Goal: Check status: Check status

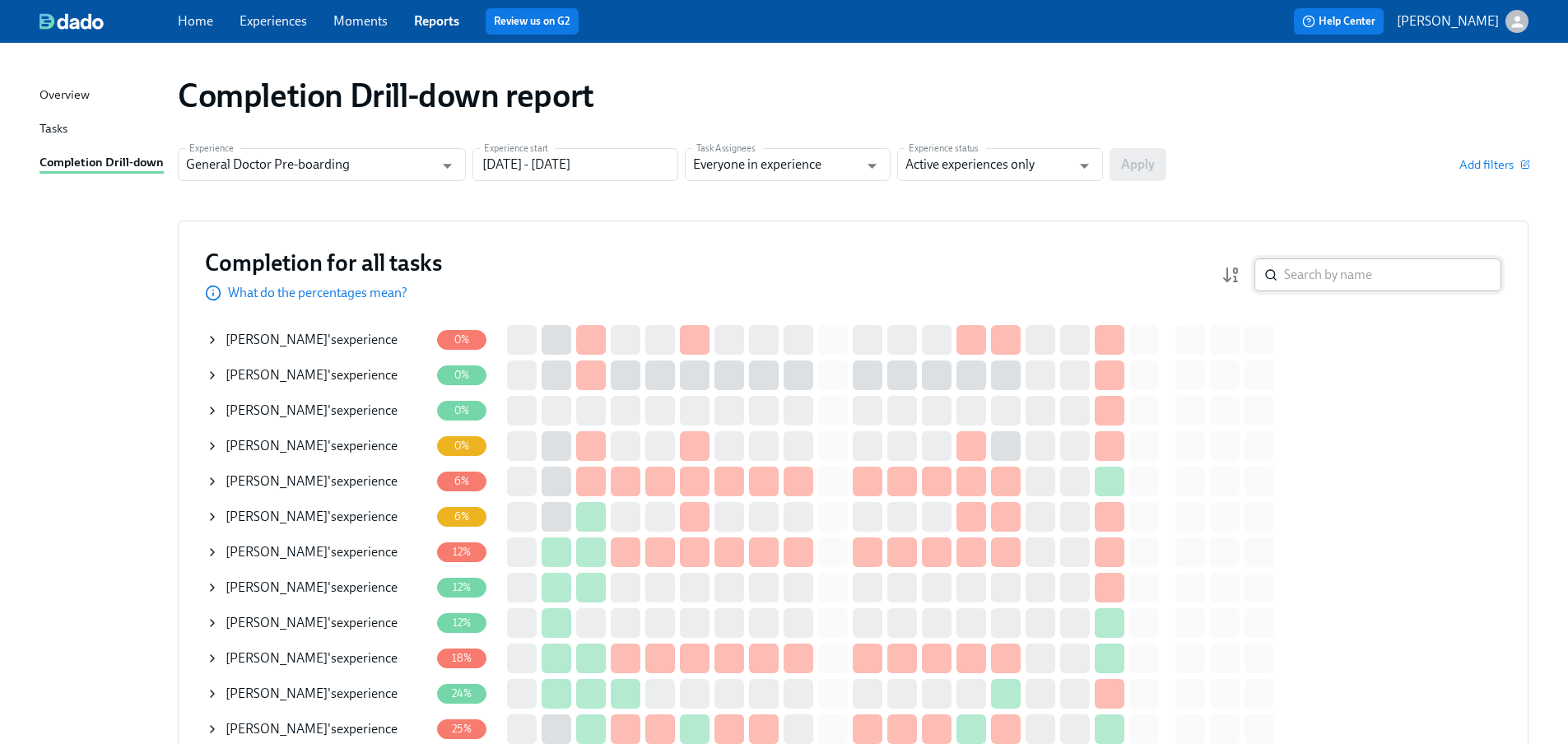
click at [1338, 278] on input "search" at bounding box center [1392, 274] width 217 height 33
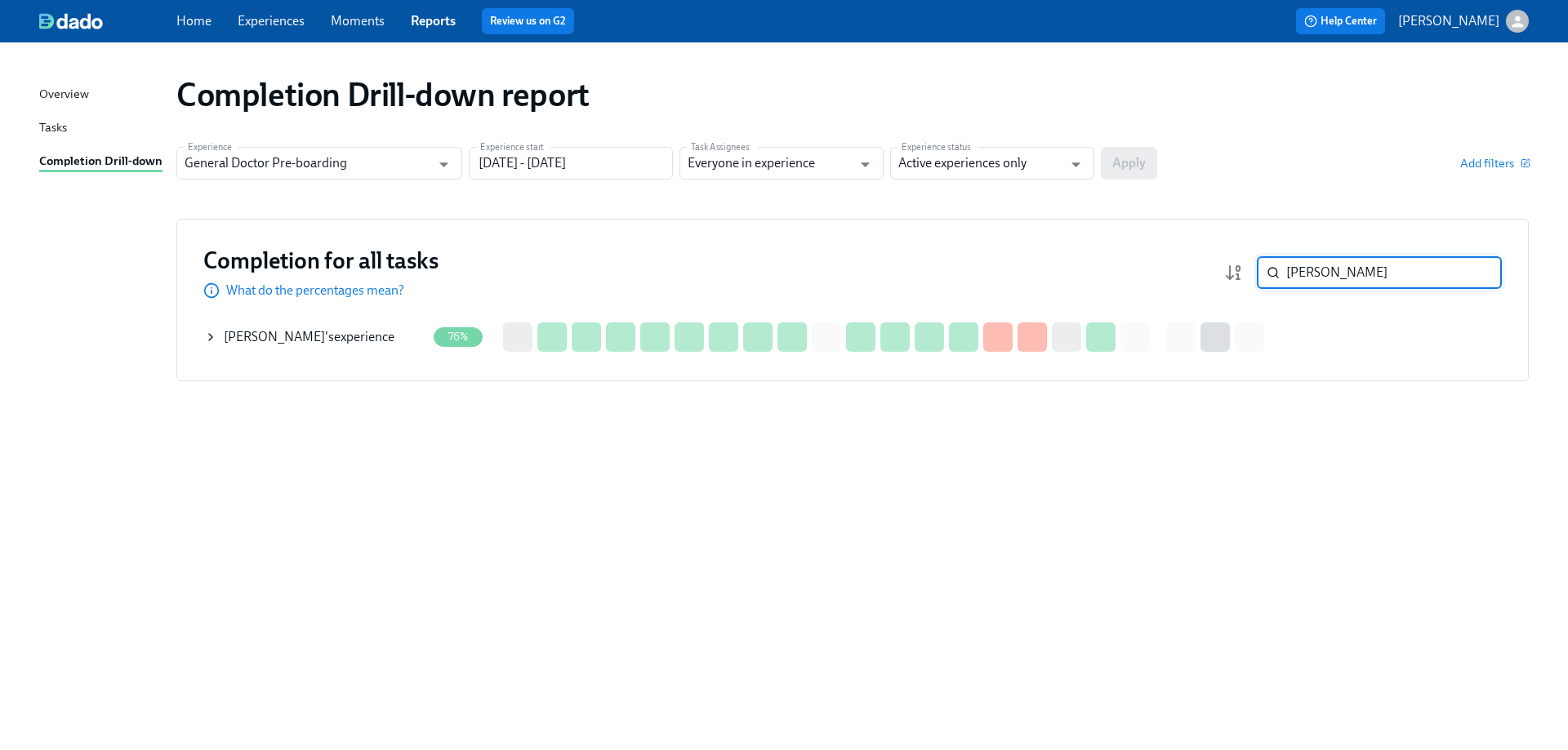
type input "geetu"
click at [323, 335] on div "Geetu Sharma 's experience" at bounding box center [309, 337] width 171 height 18
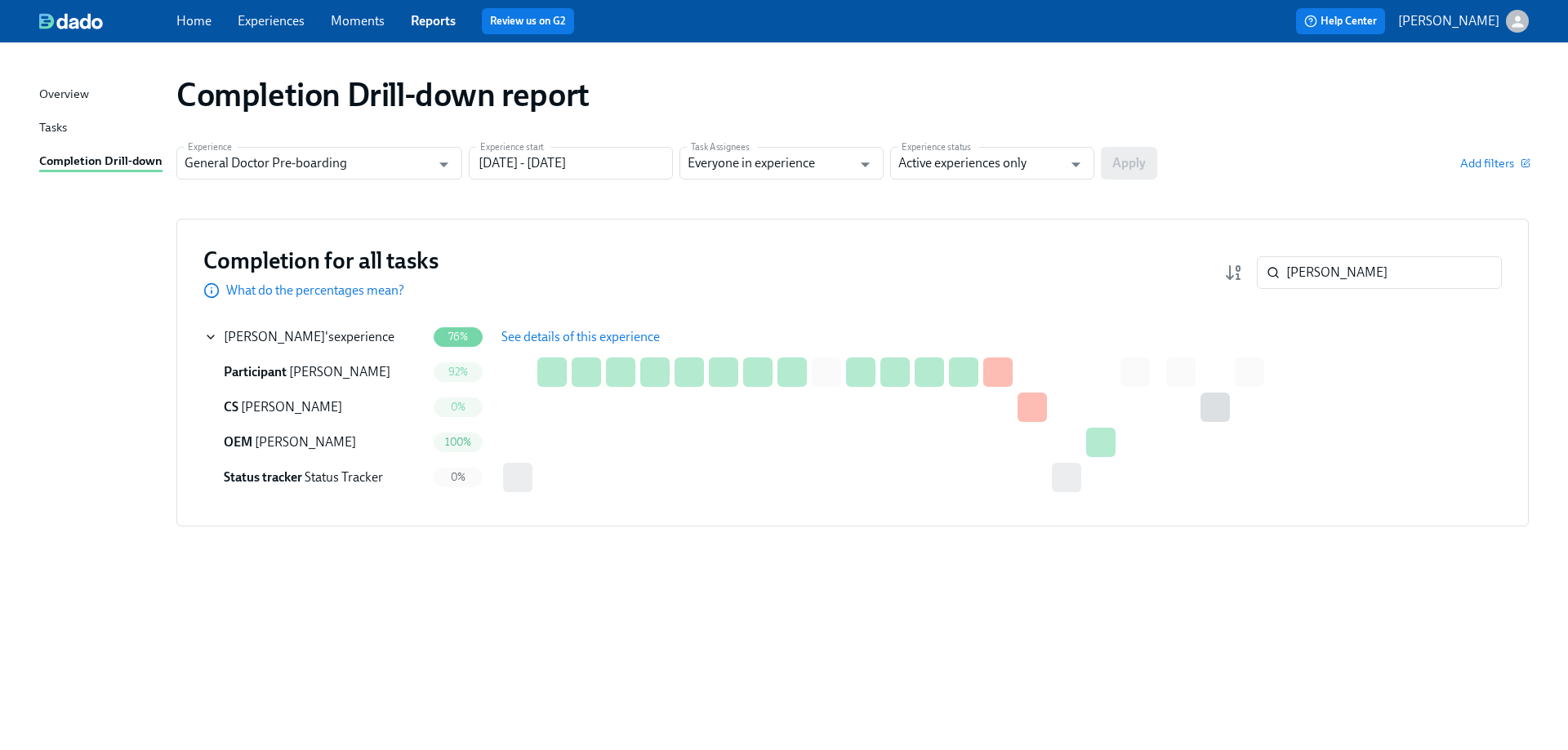
click at [603, 327] on button "See details of this experience" at bounding box center [580, 336] width 181 height 33
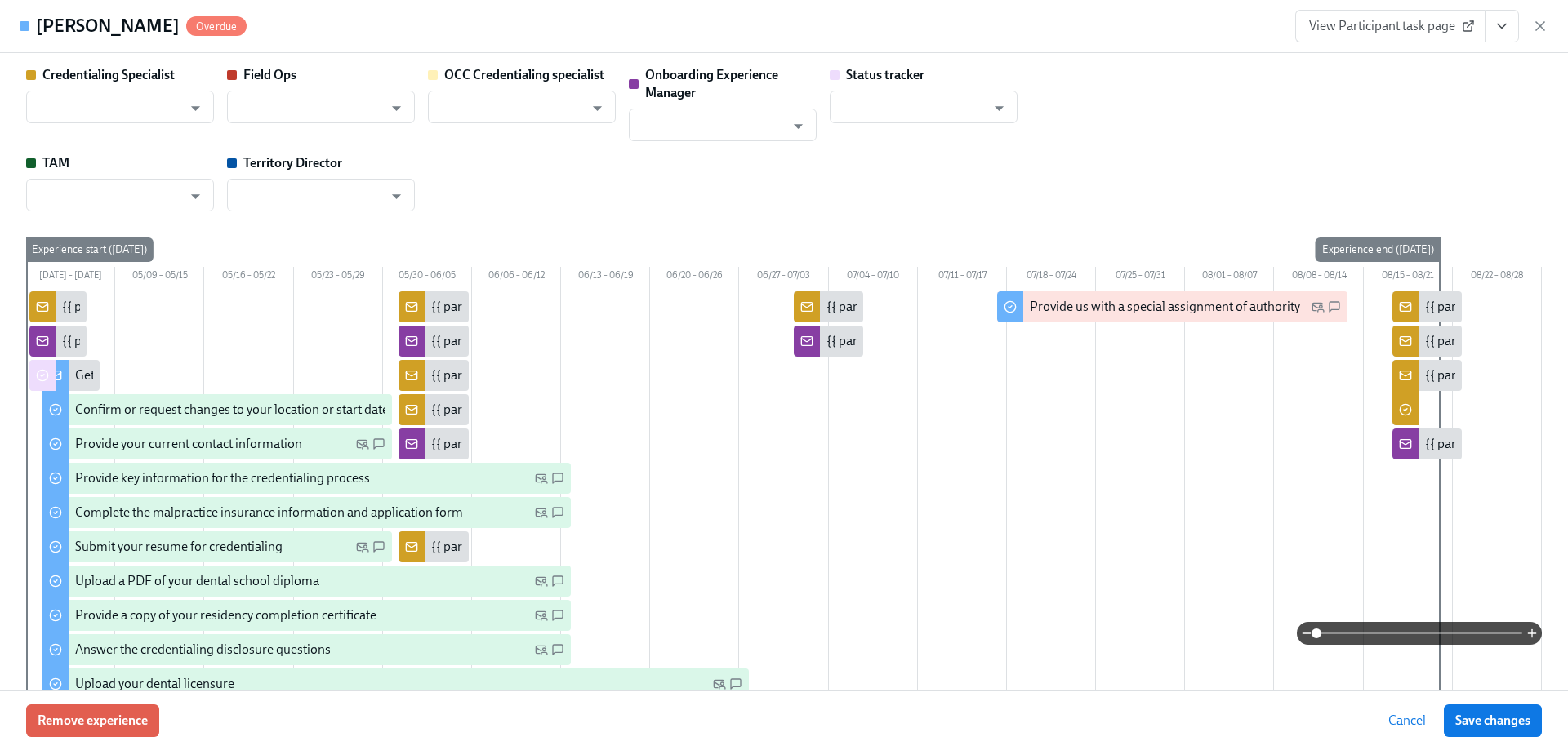
type input "Brieann Furco"
type input "Ragjit Kaur"
type input "[PERSON_NAME]"
type input "Status Tracker"
type input "Michael O'Connor"
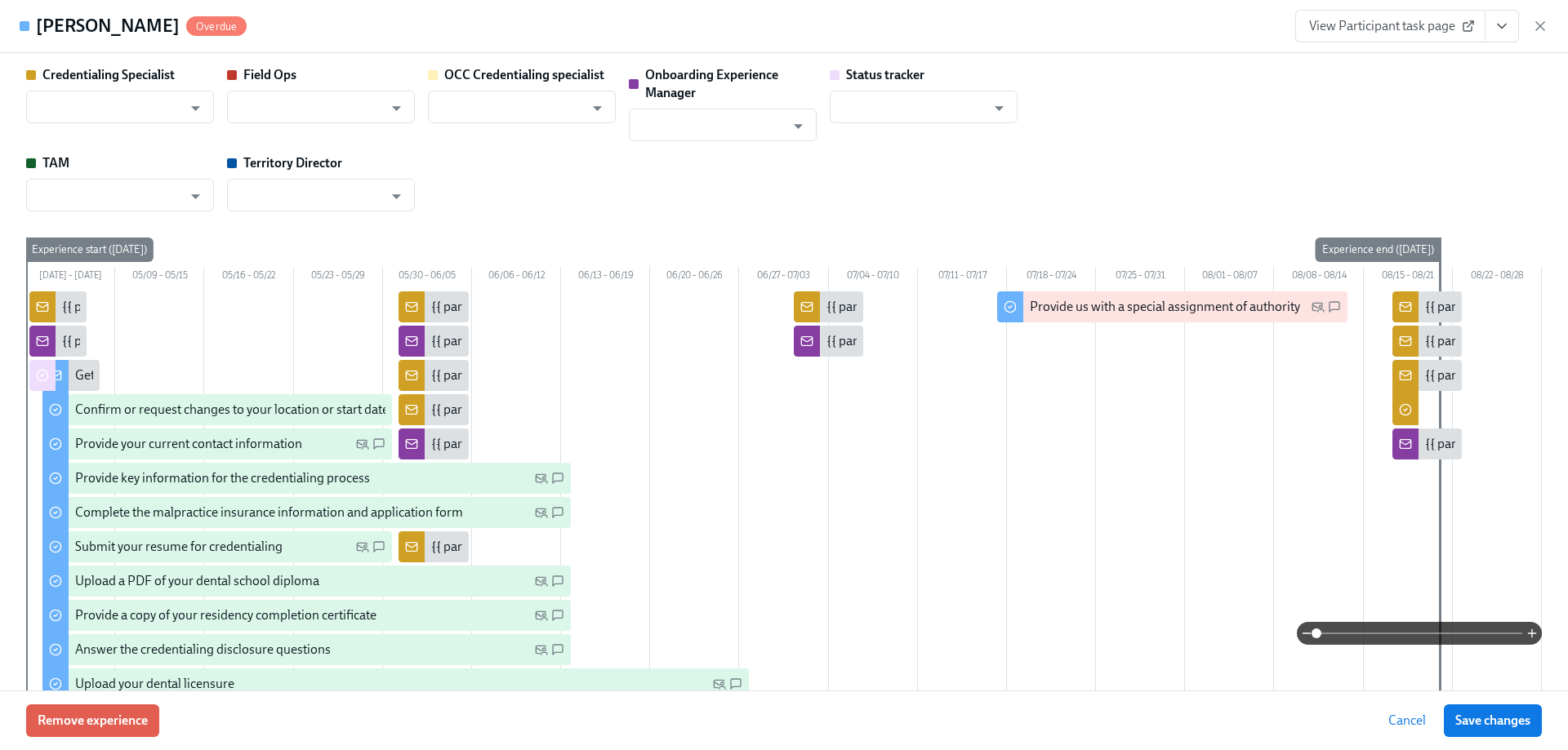
type input "Nicole Peters"
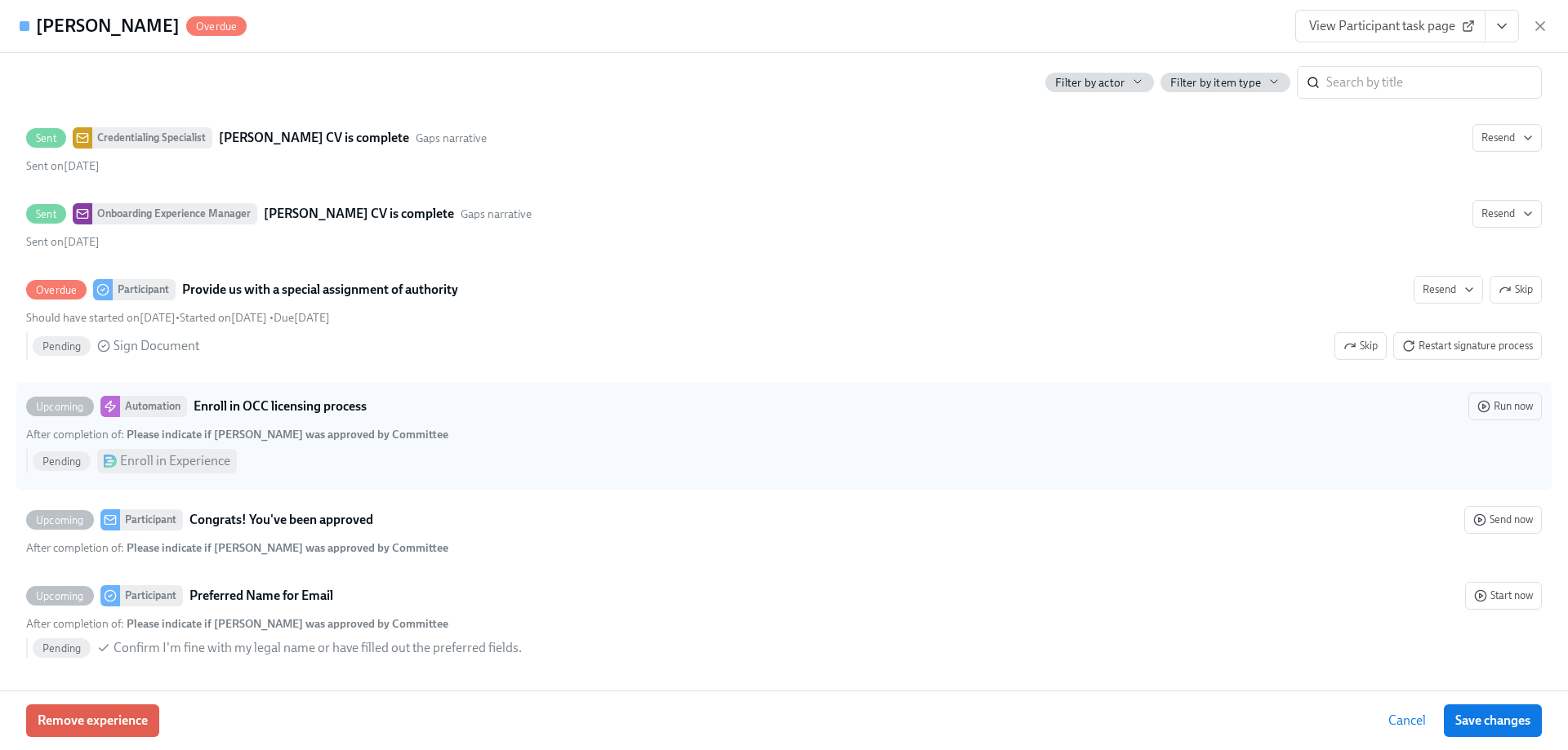
scroll to position [4572, 0]
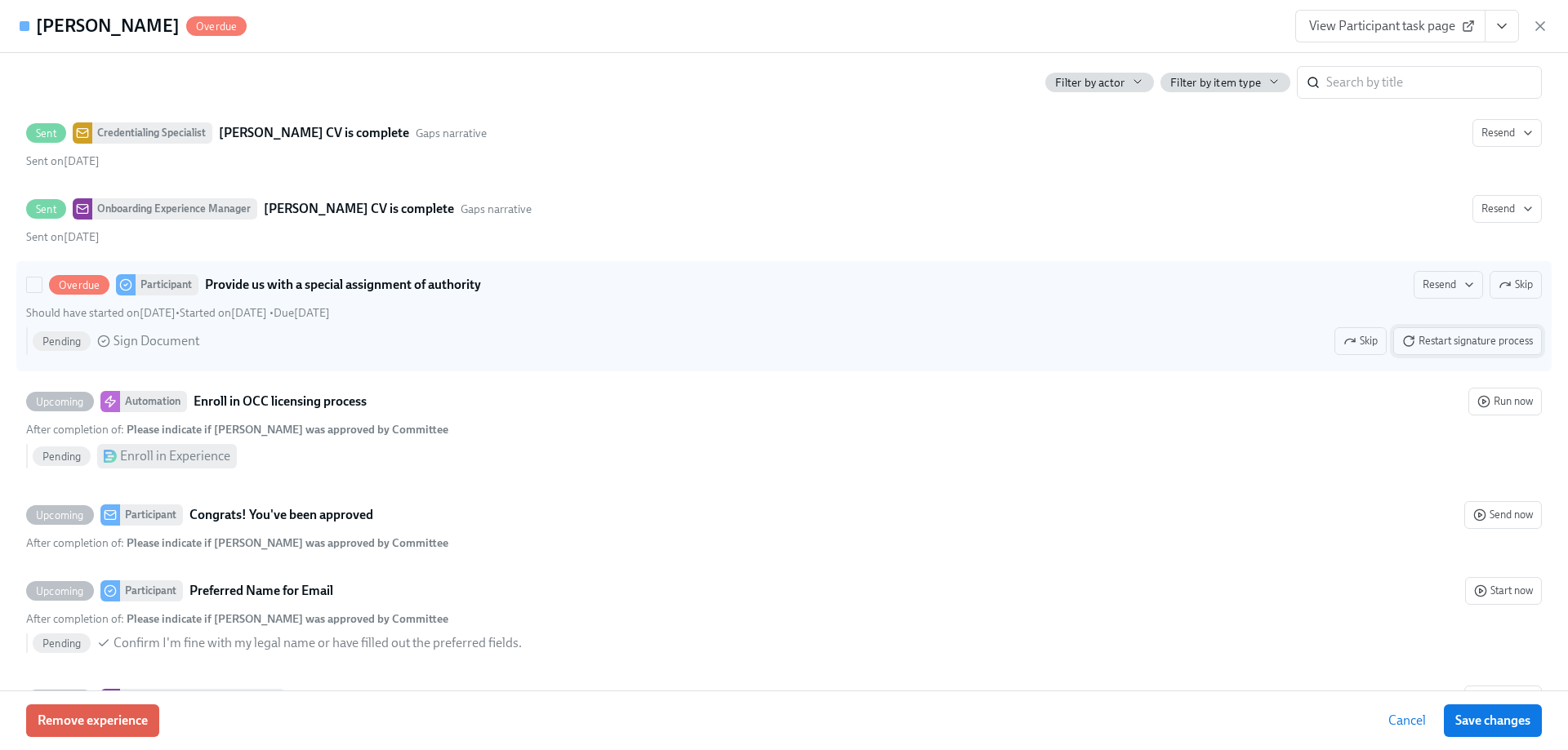
click at [1447, 346] on span "Restart signature process" at bounding box center [1467, 341] width 130 height 17
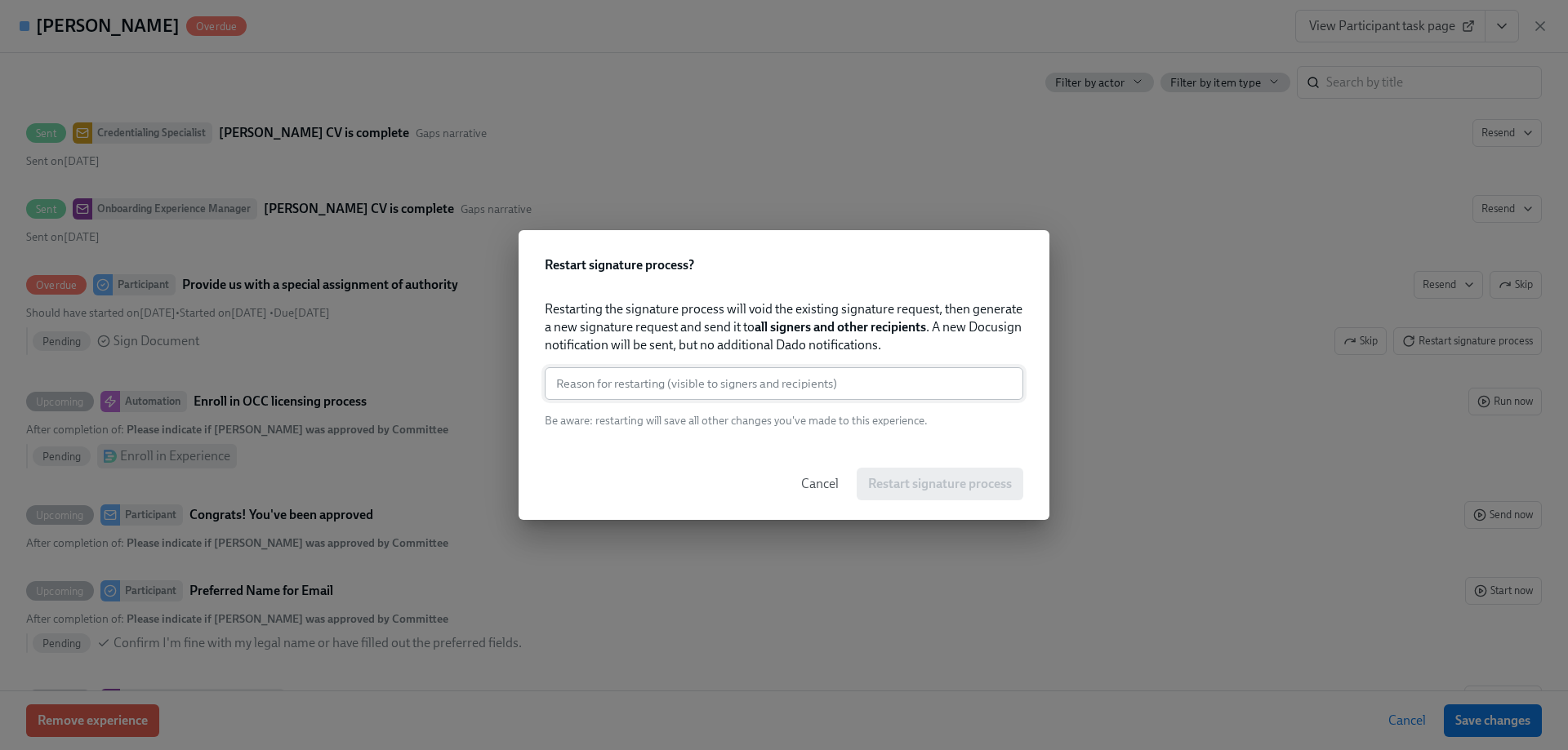
click at [690, 374] on input "text" at bounding box center [784, 383] width 478 height 33
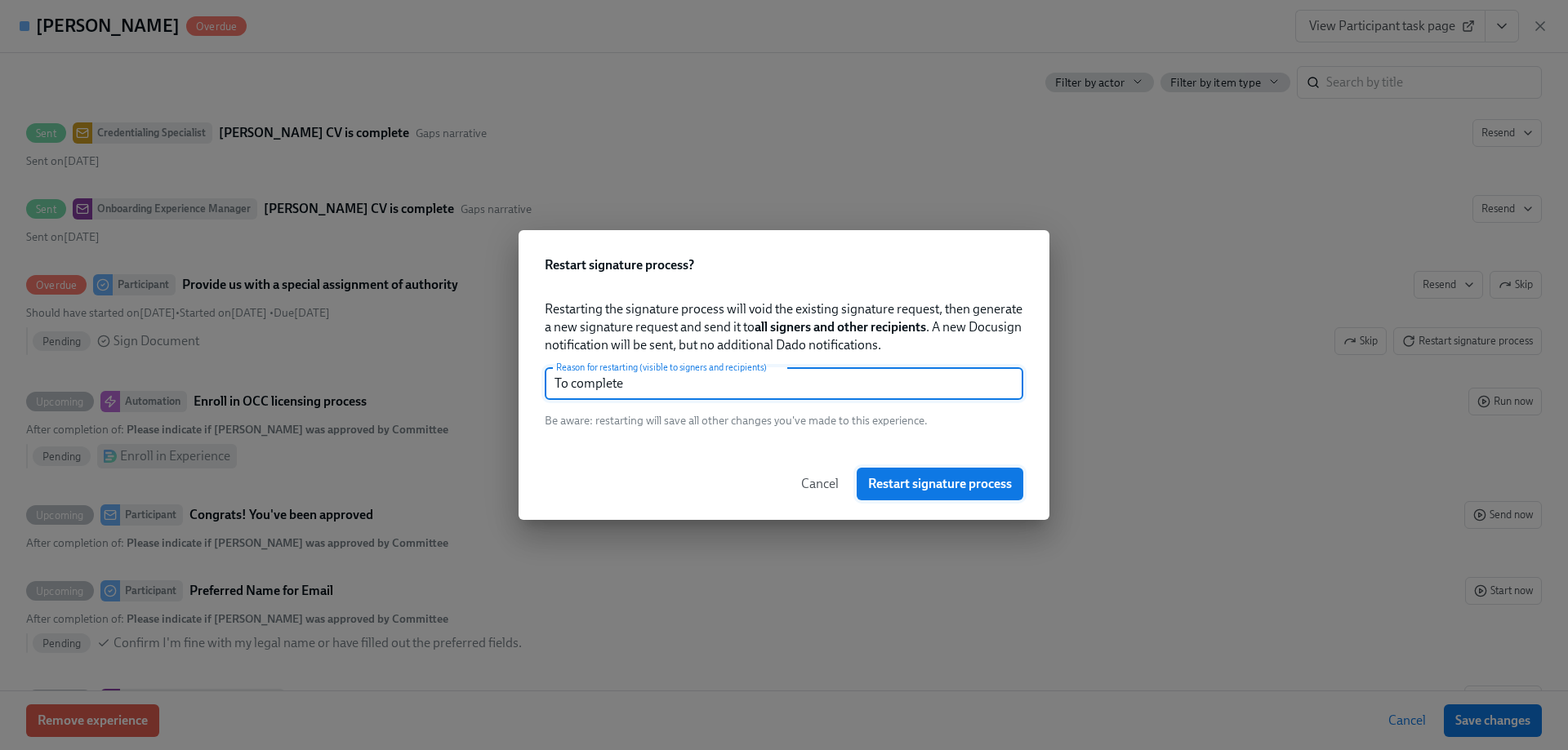
type input "To complete"
click at [954, 489] on span "Restart signature process" at bounding box center [939, 484] width 144 height 17
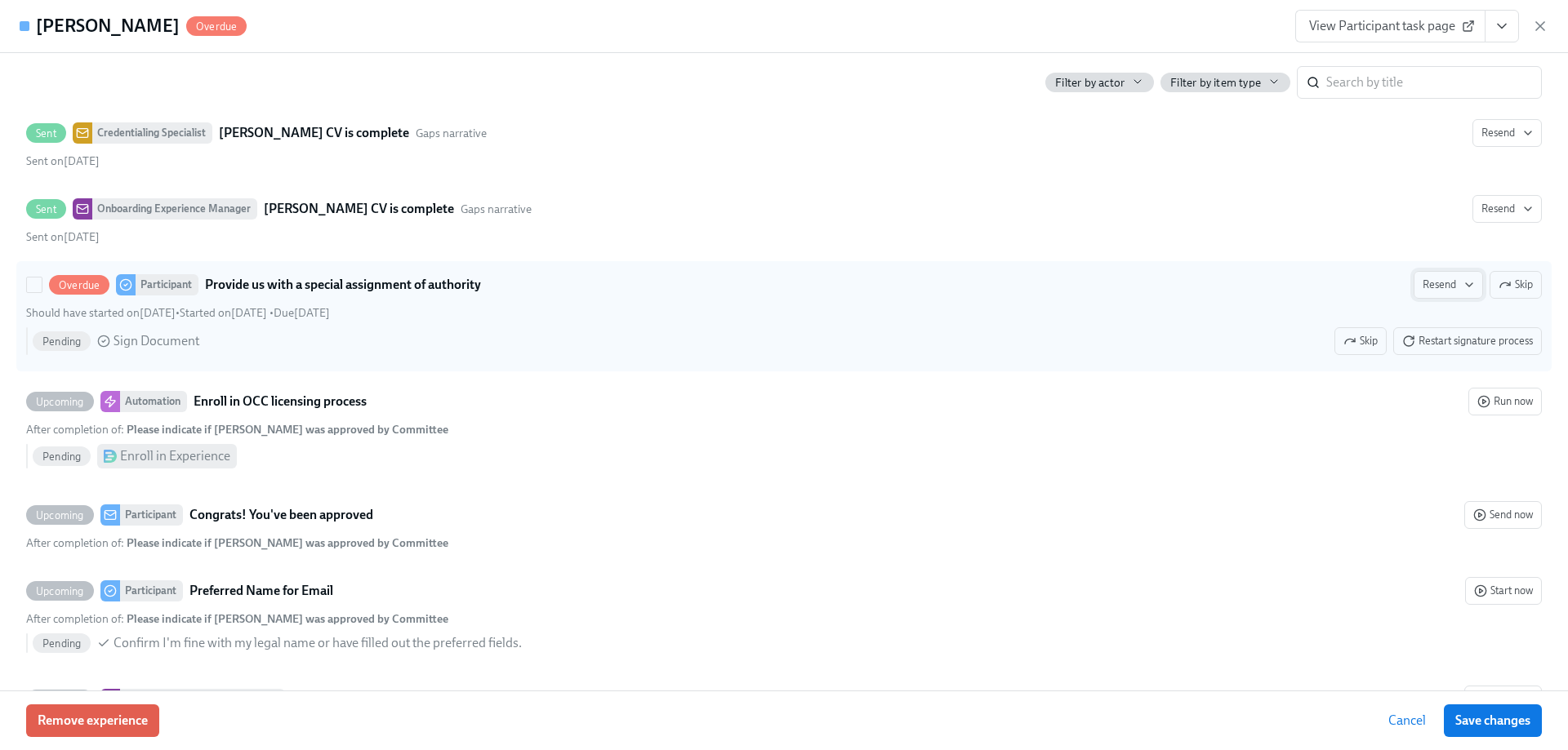
click at [1433, 281] on span "Resend" at bounding box center [1448, 284] width 51 height 17
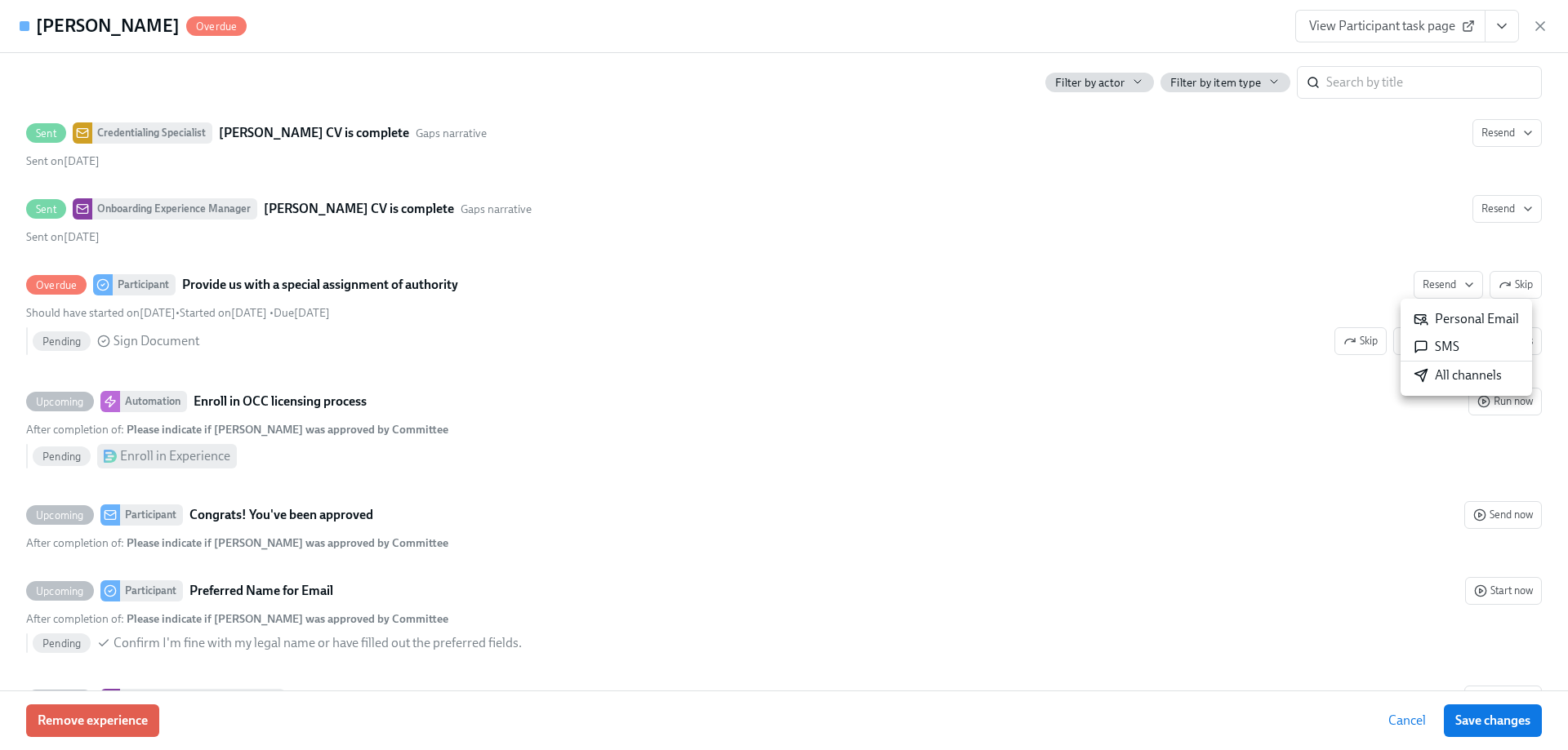
click at [1450, 379] on div "All channels" at bounding box center [1457, 375] width 88 height 18
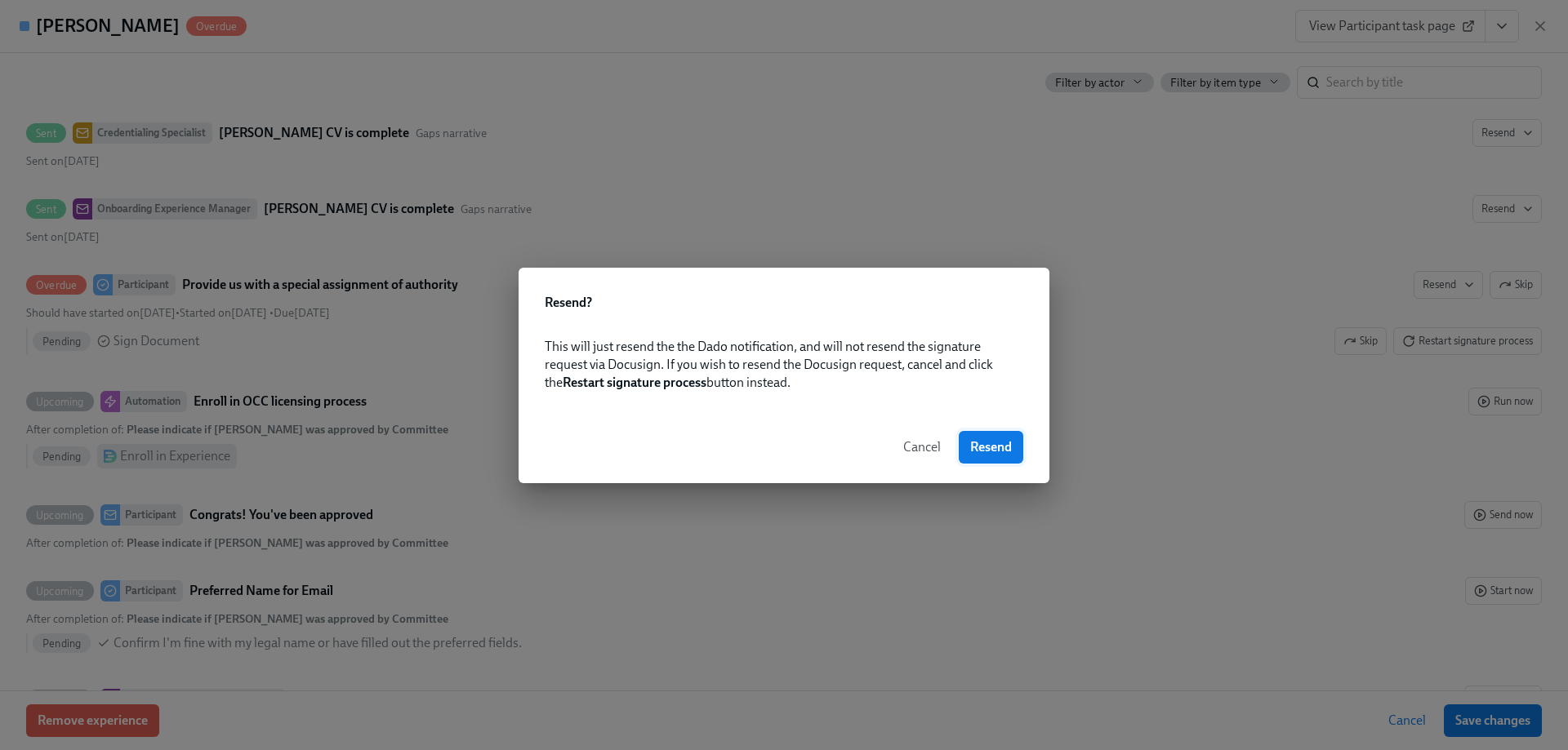
click at [982, 459] on button "Resend" at bounding box center [990, 447] width 64 height 33
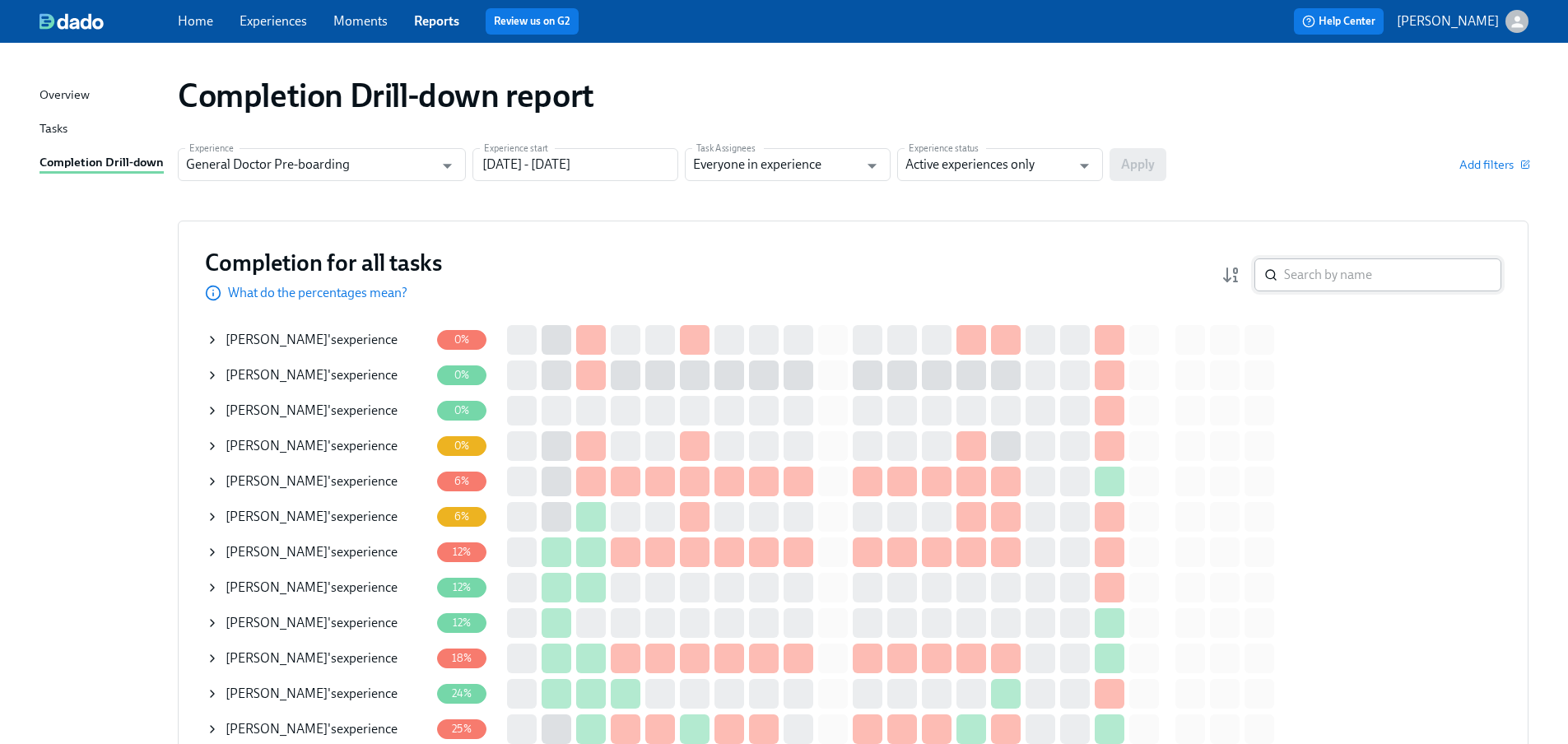
click at [1361, 273] on input "search" at bounding box center [1392, 274] width 217 height 33
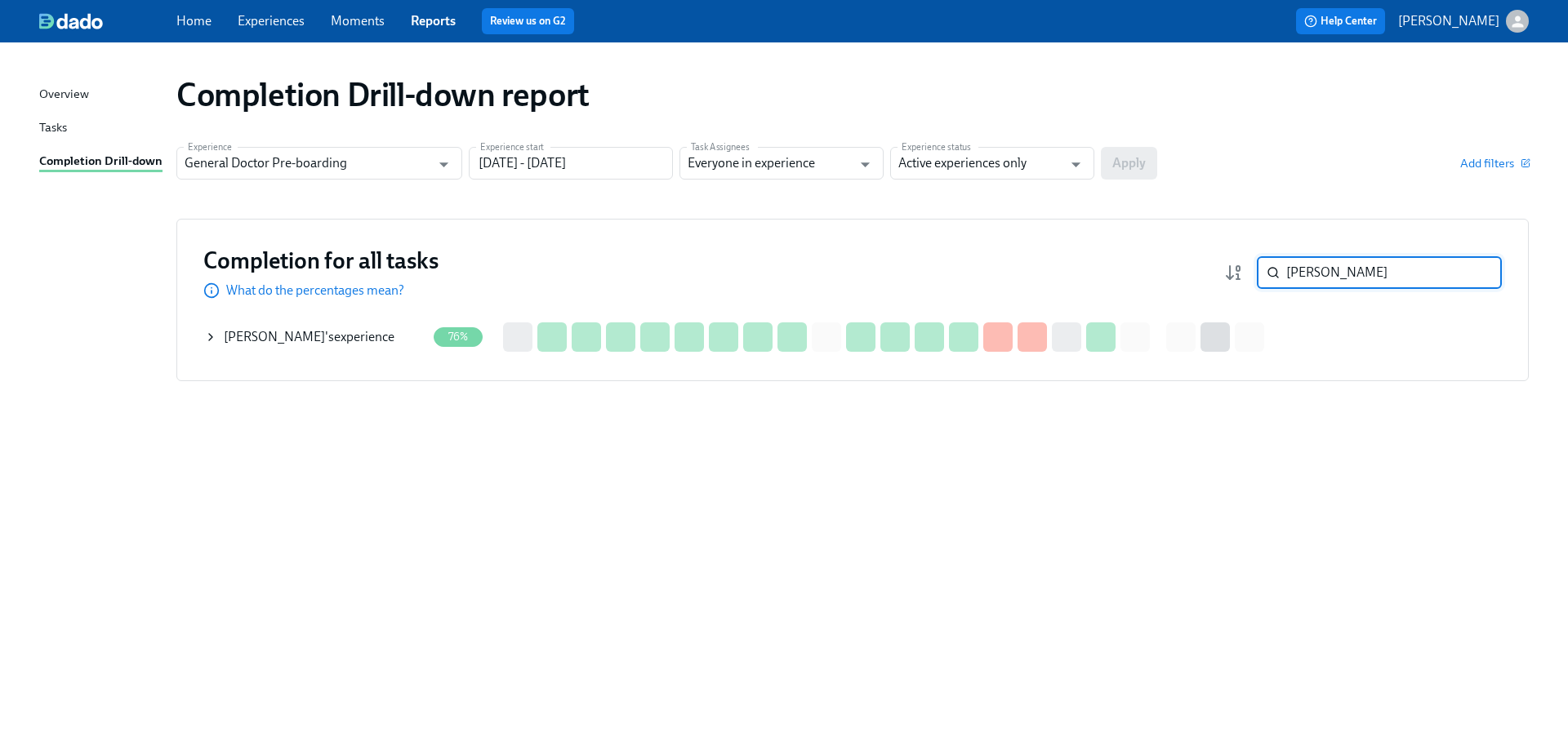
type input "geetu"
click at [322, 343] on div "Geetu Sharma 's experience" at bounding box center [309, 337] width 171 height 18
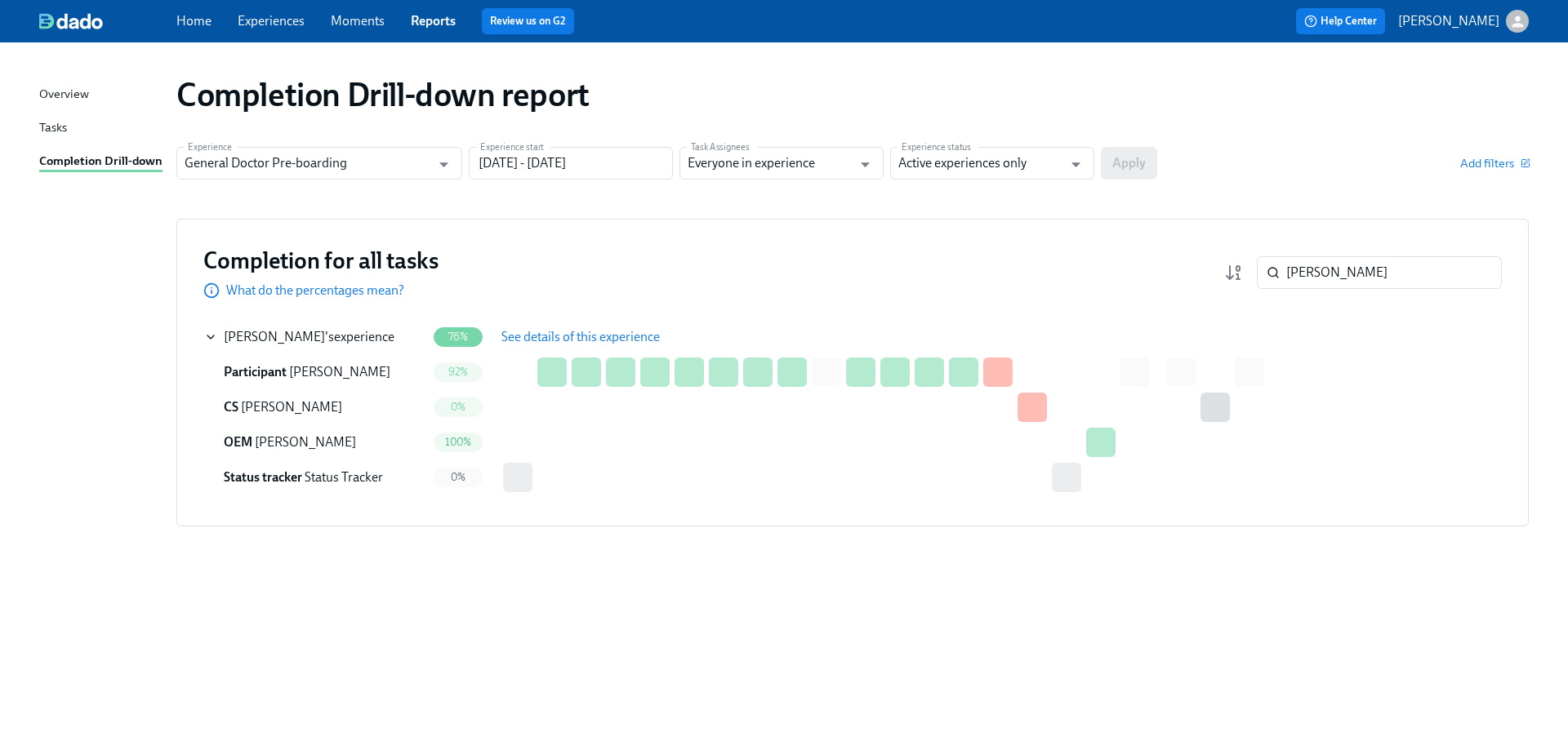
click at [544, 335] on span "See details of this experience" at bounding box center [580, 337] width 158 height 17
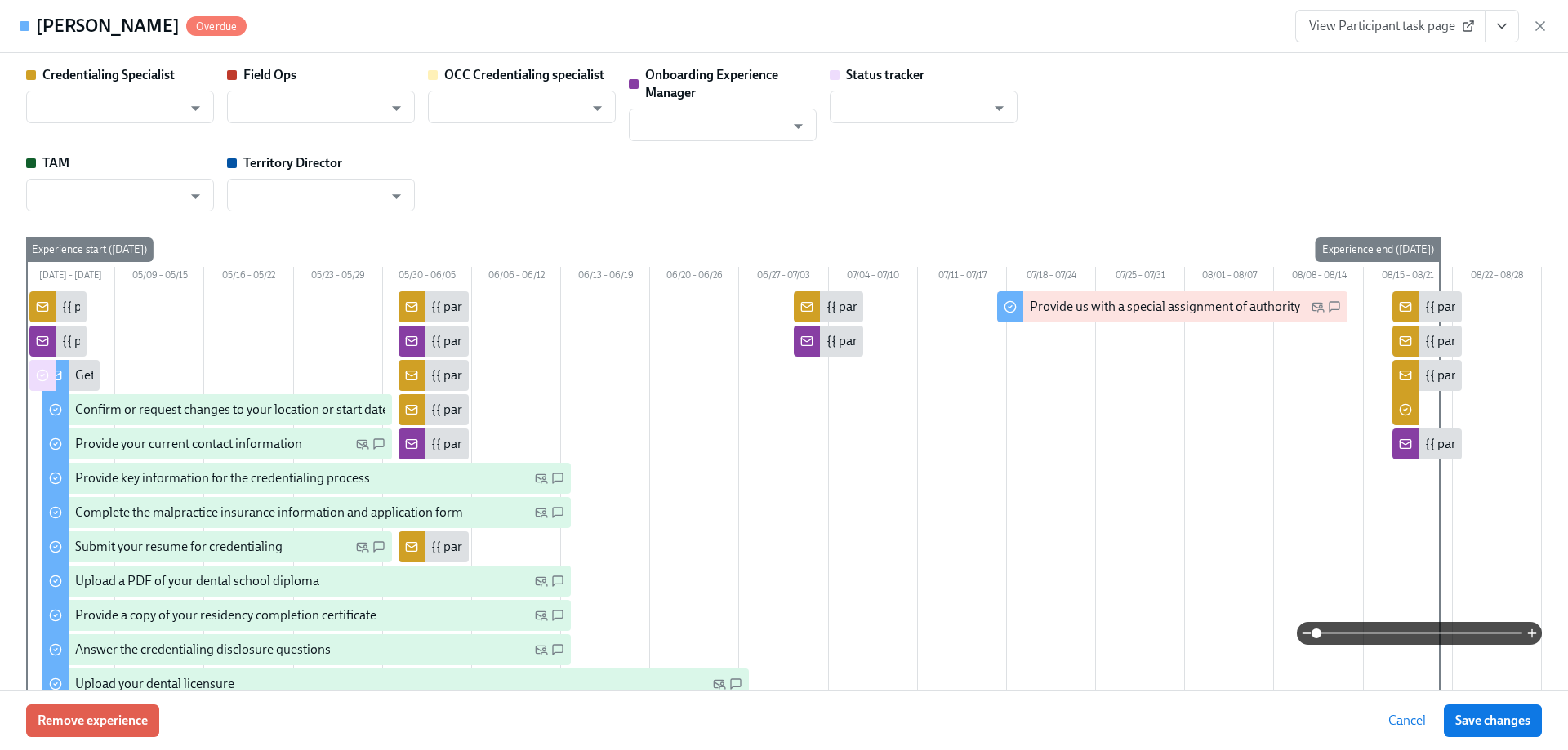
type input "Brieann Furco"
type input "Ragjit Kaur"
type input "[PERSON_NAME]"
type input "Status Tracker"
type input "Michael O'Connor"
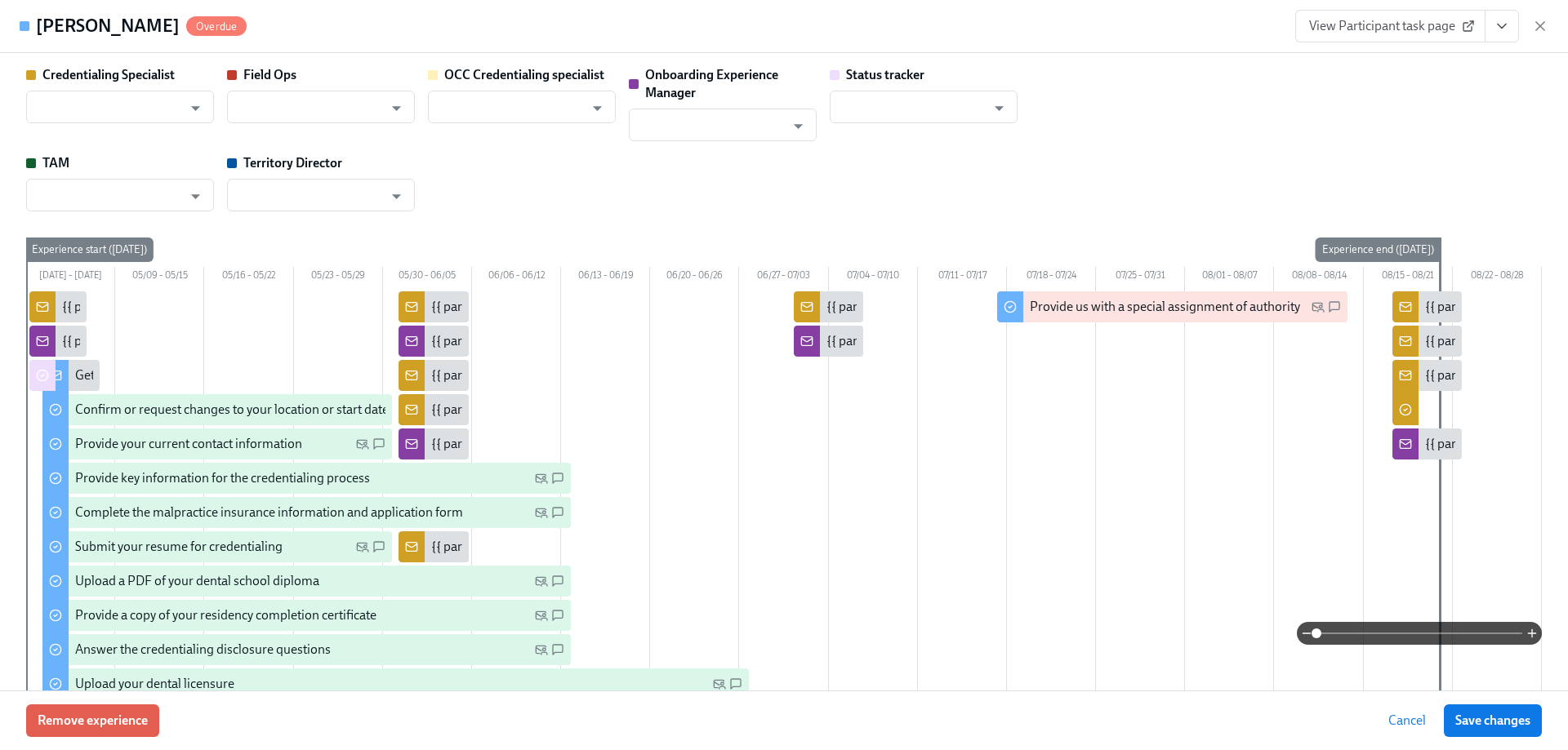
type input "Nicole Peters"
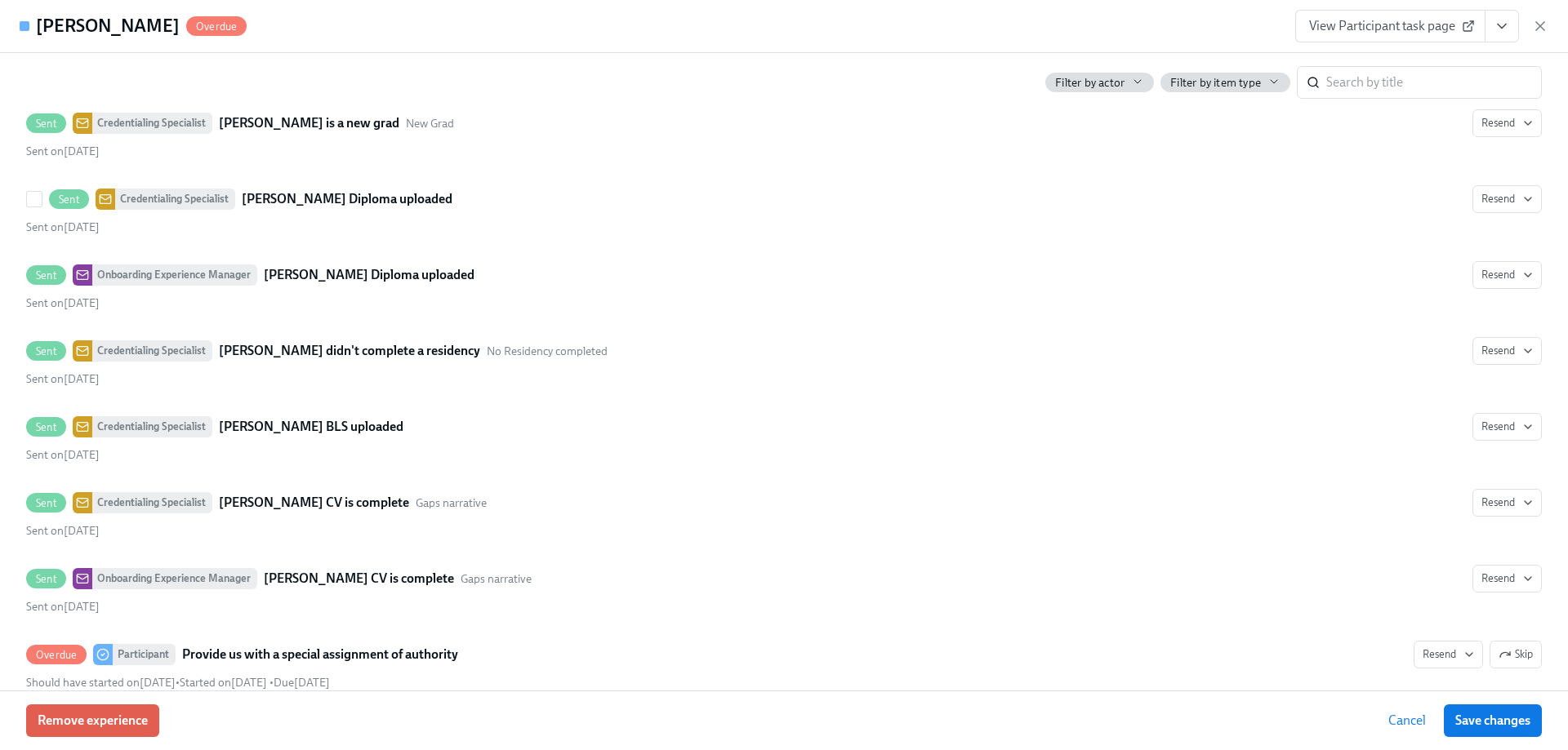
scroll to position [4387, 0]
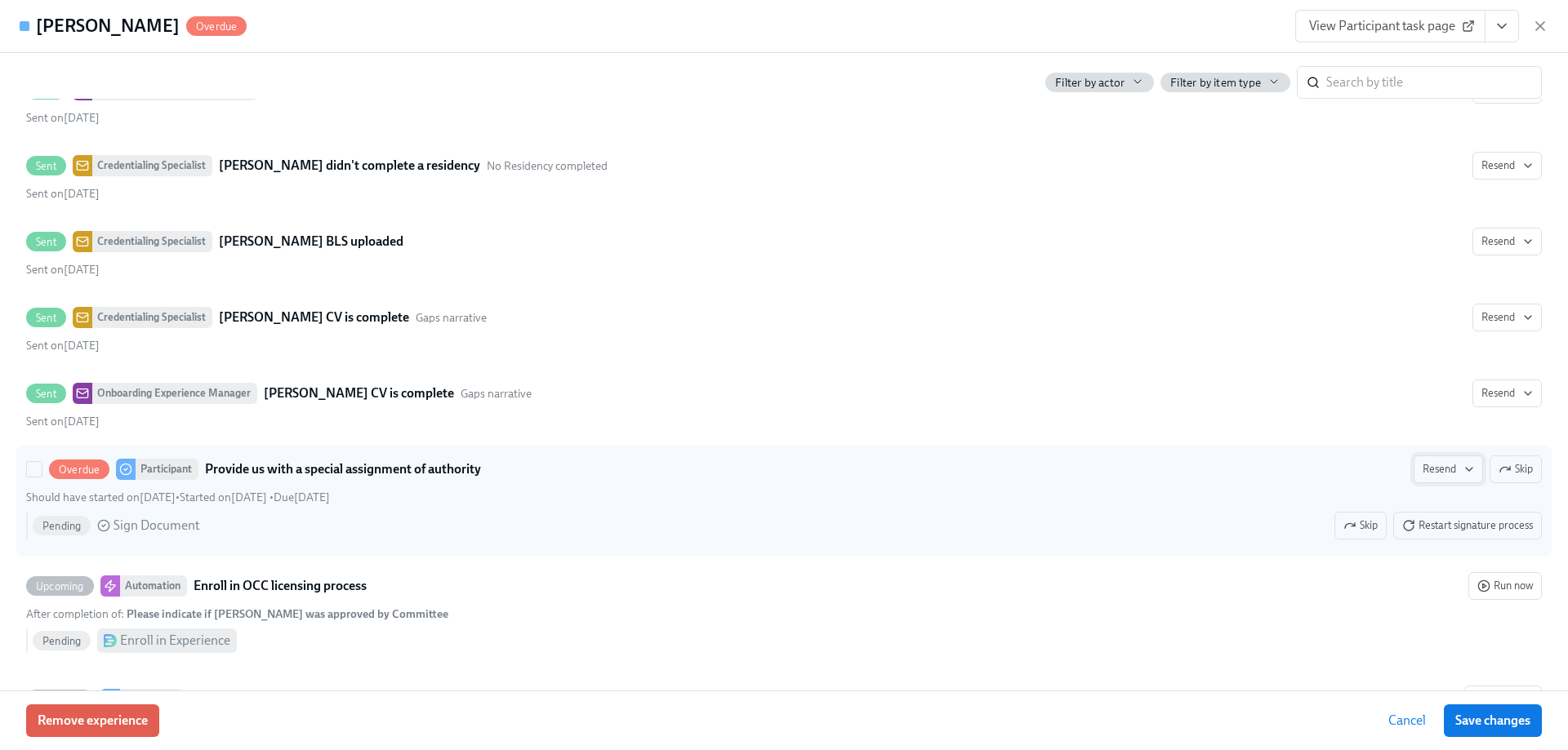
click at [1446, 471] on span "Resend" at bounding box center [1448, 469] width 51 height 17
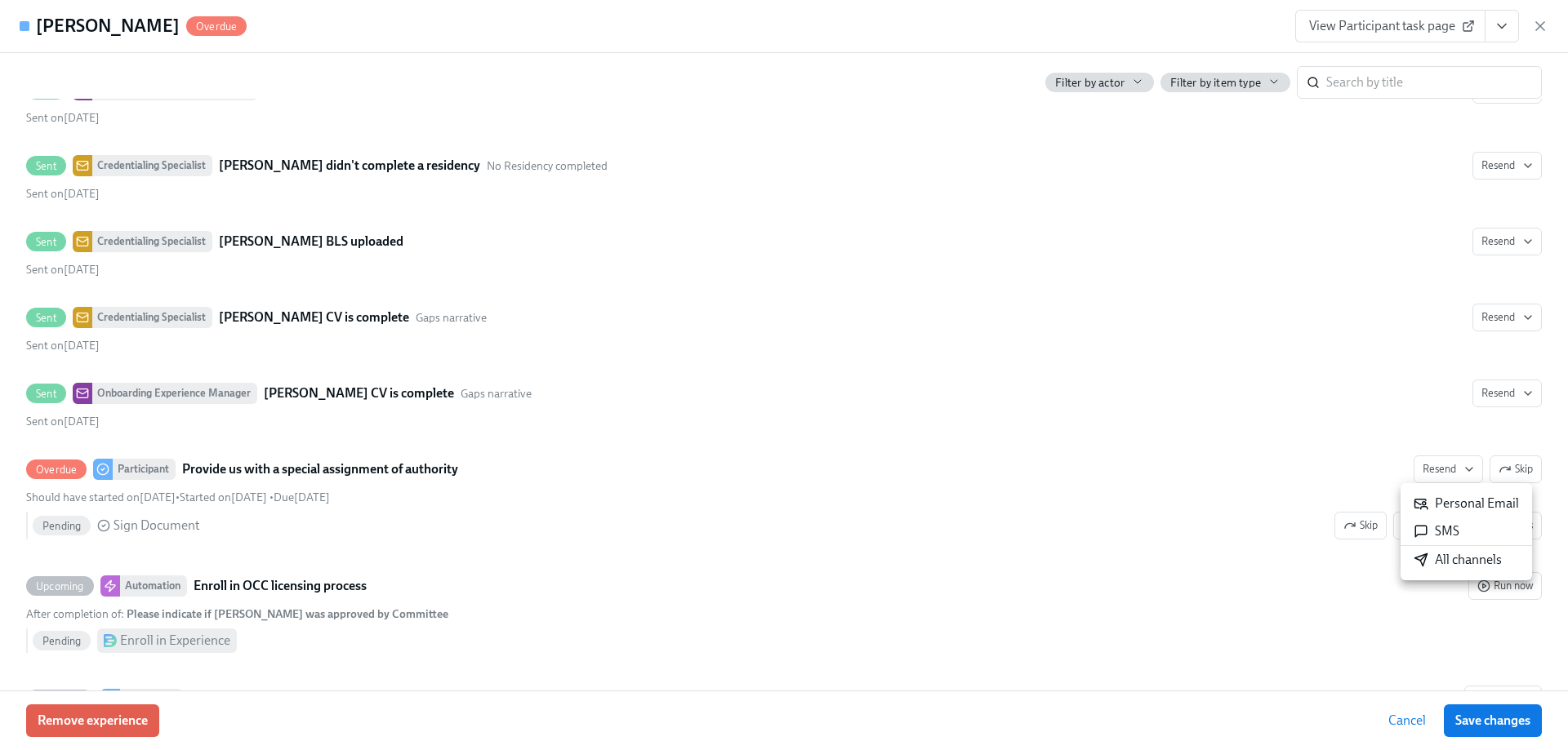
click at [1446, 501] on div "Personal Email" at bounding box center [1466, 504] width 106 height 18
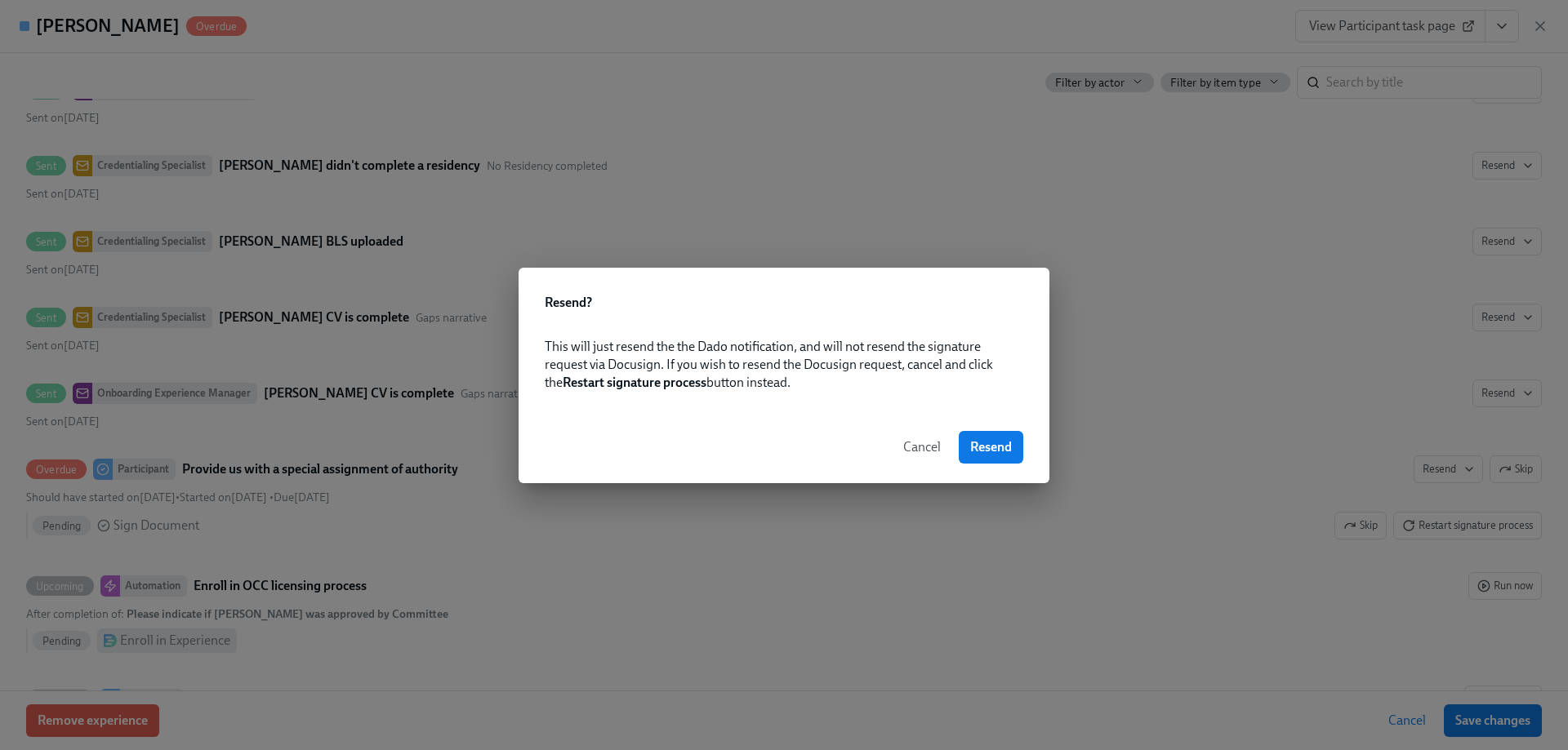
click at [924, 445] on span "Cancel" at bounding box center [922, 447] width 38 height 17
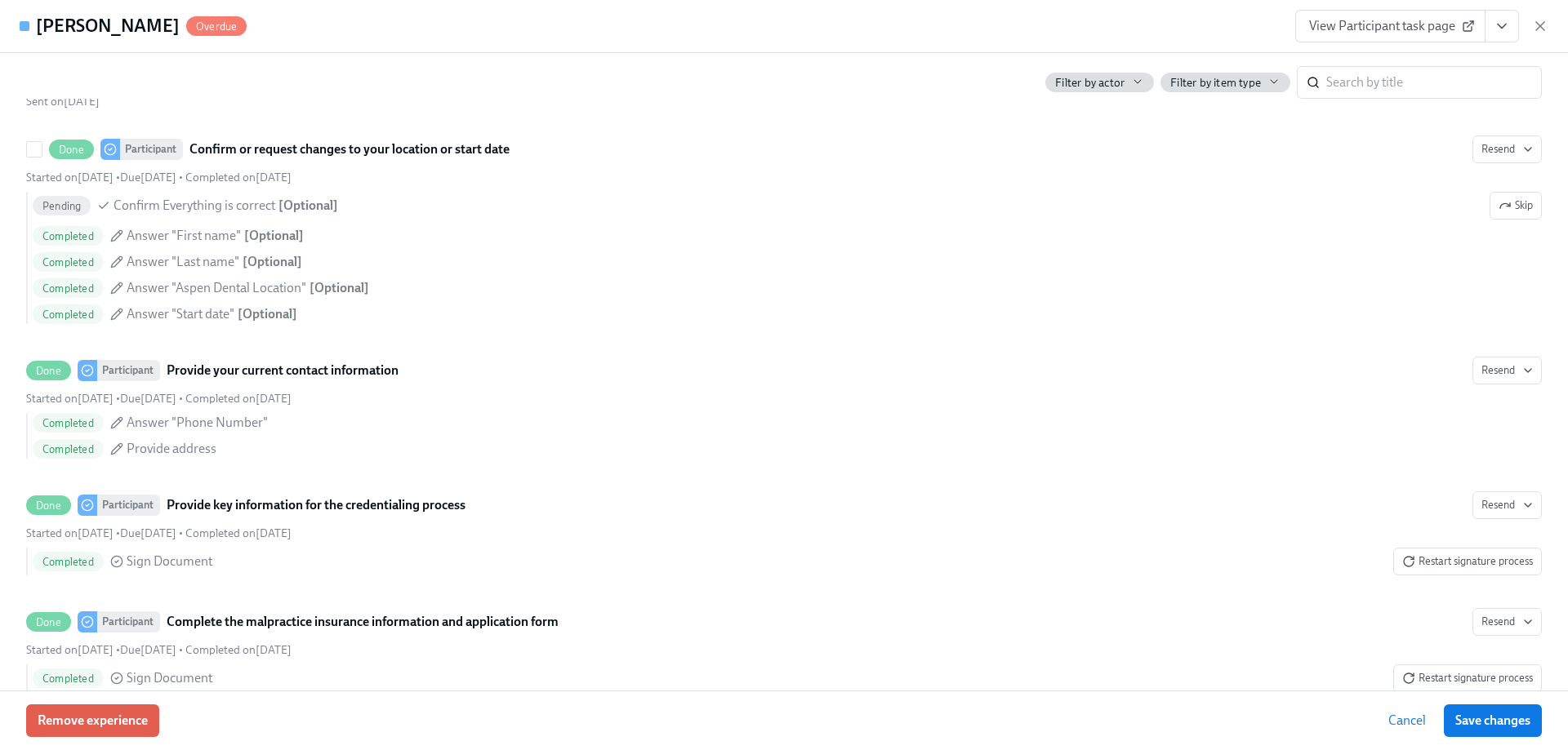
scroll to position [1121, 0]
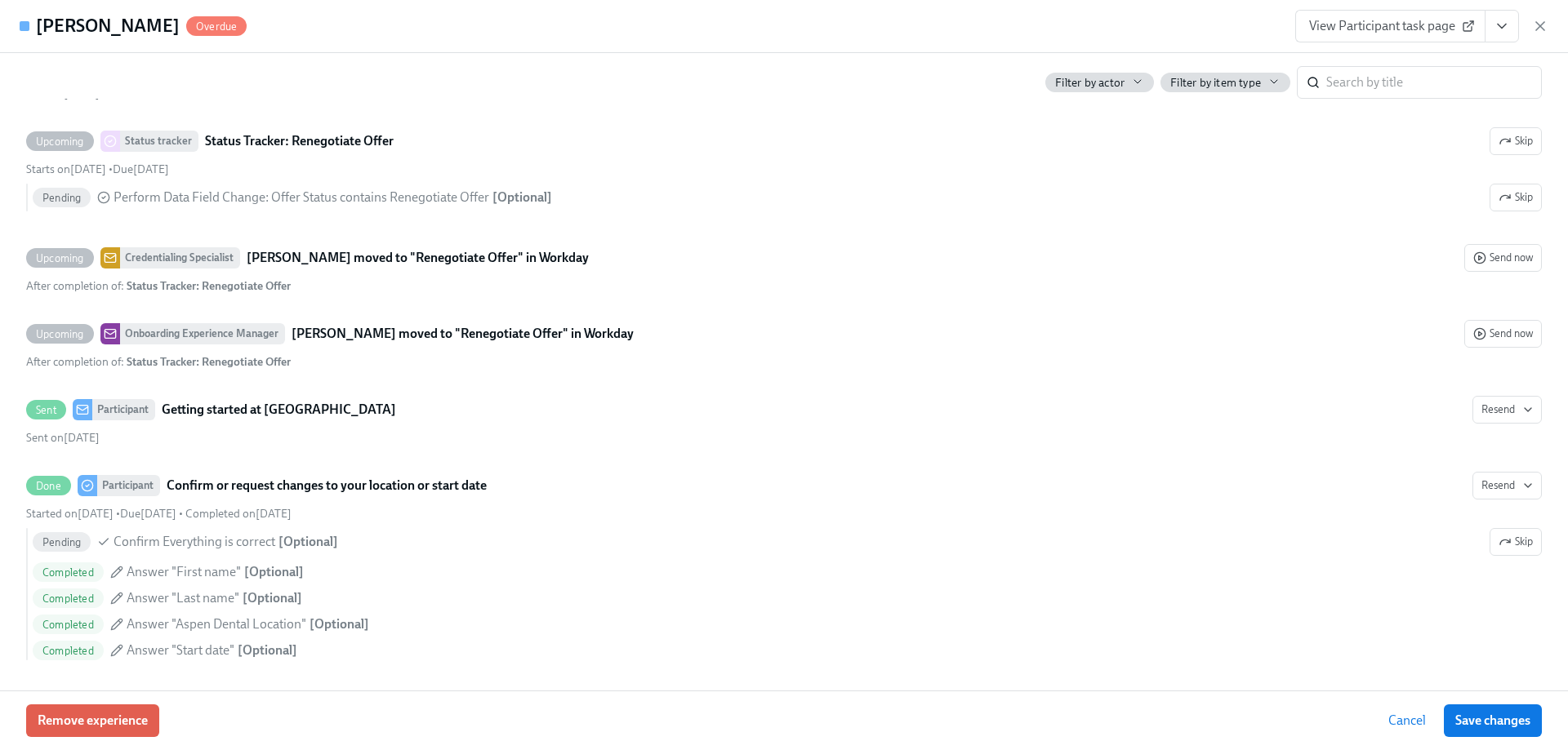
click at [1368, 22] on span "View Participant task page" at bounding box center [1390, 26] width 163 height 17
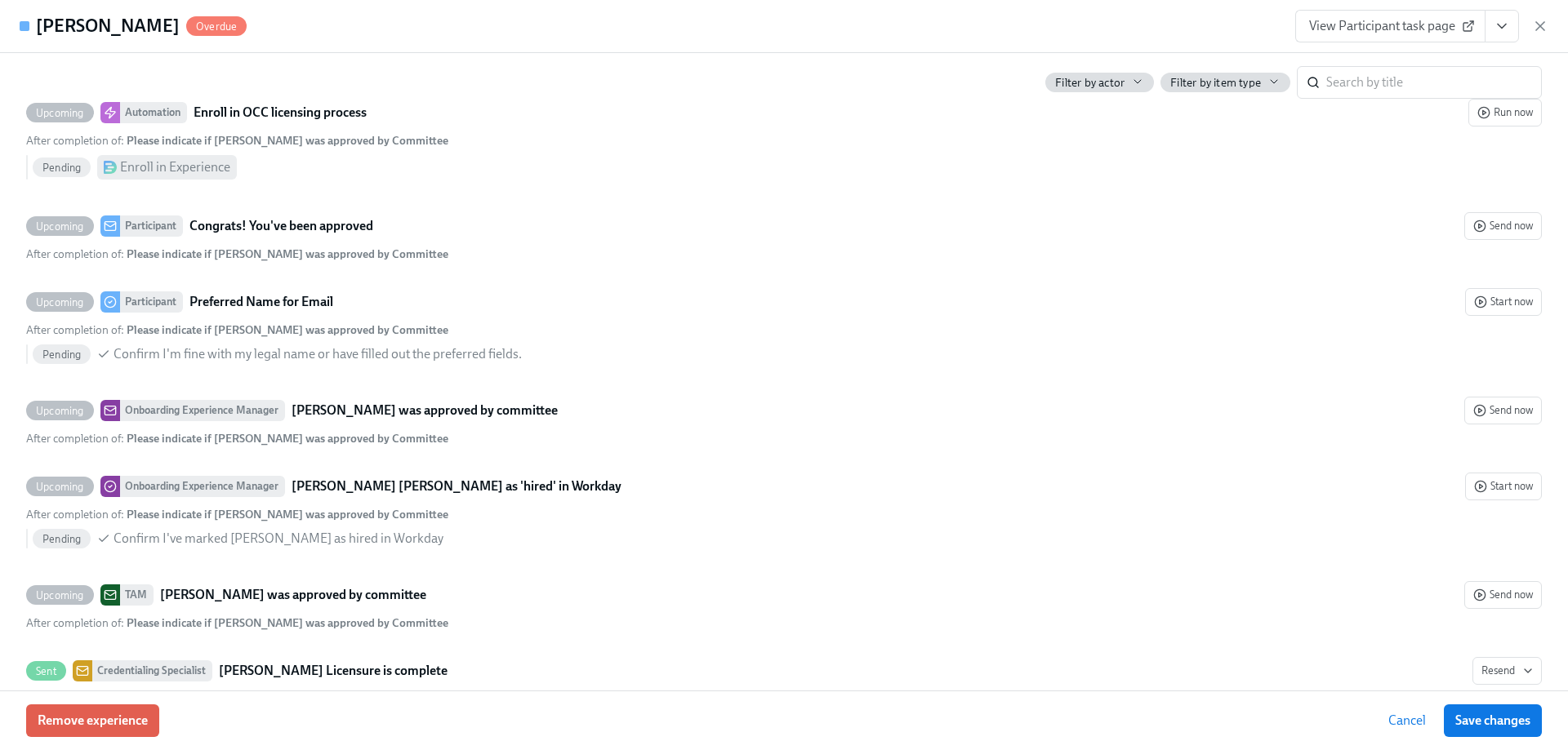
scroll to position [5040, 0]
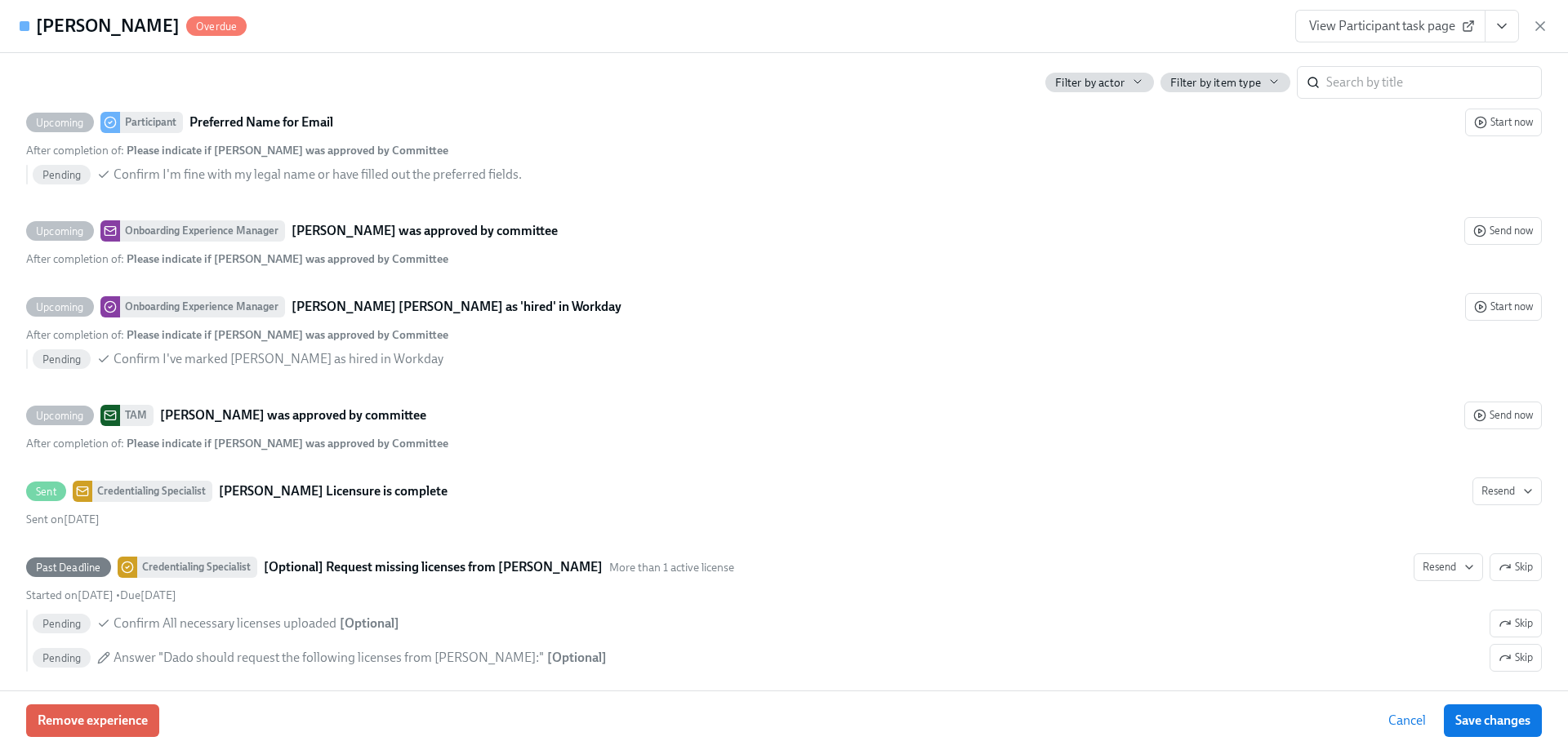
click at [1364, 17] on link "View Participant task page" at bounding box center [1390, 26] width 190 height 33
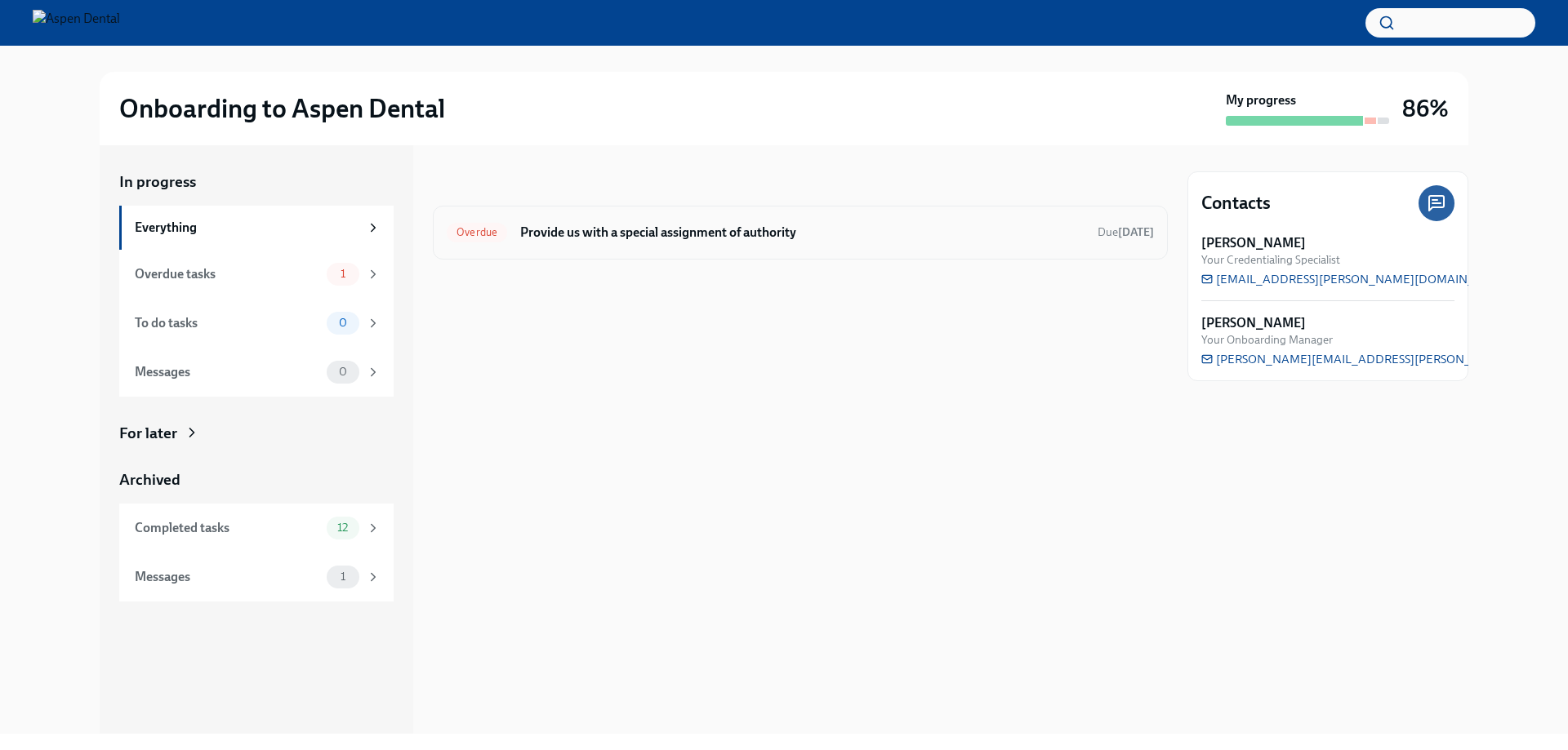
click at [520, 224] on h6 "Provide us with a special assignment of authority" at bounding box center [802, 232] width 564 height 18
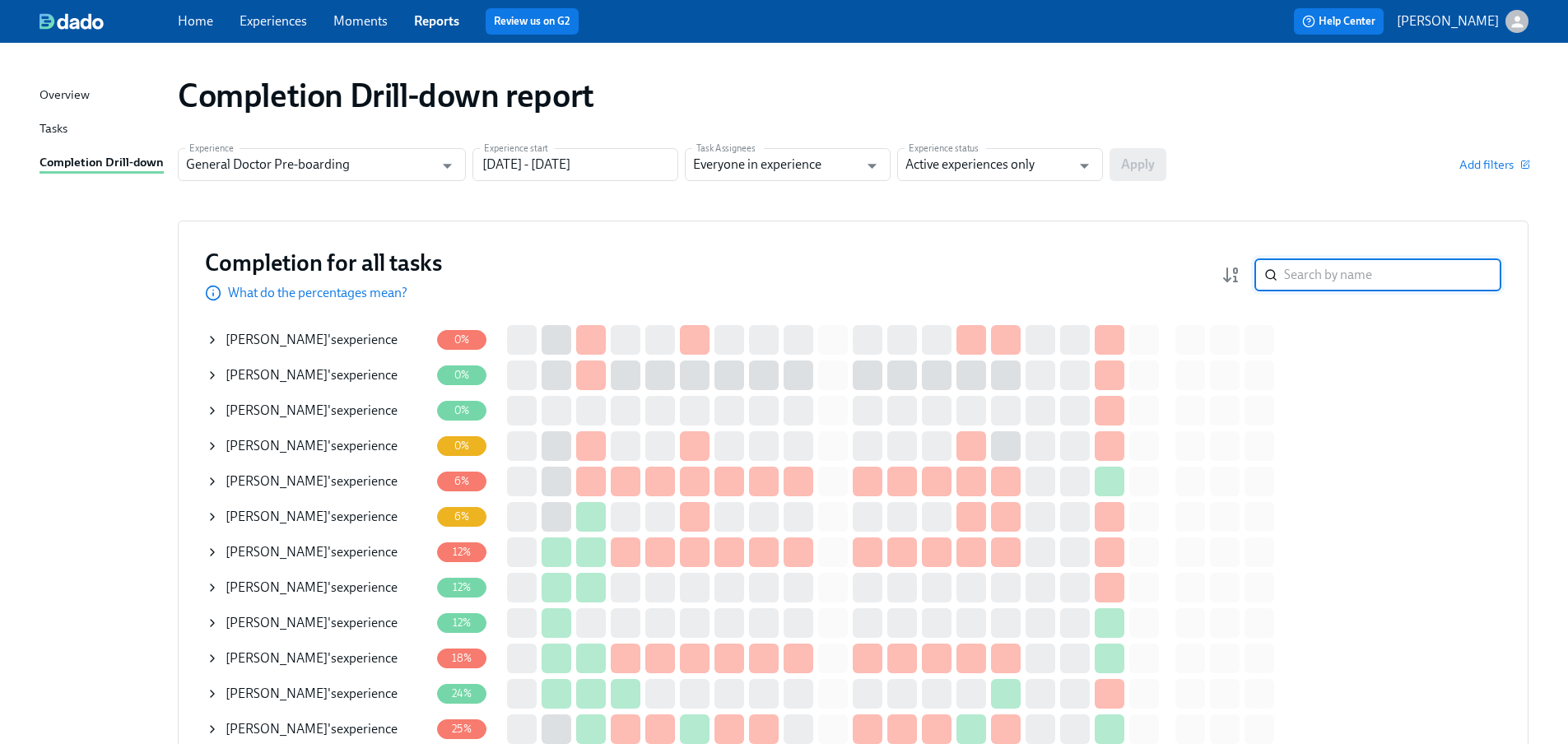
click at [1338, 273] on input "search" at bounding box center [1392, 274] width 217 height 33
paste input "[PERSON_NAME]"
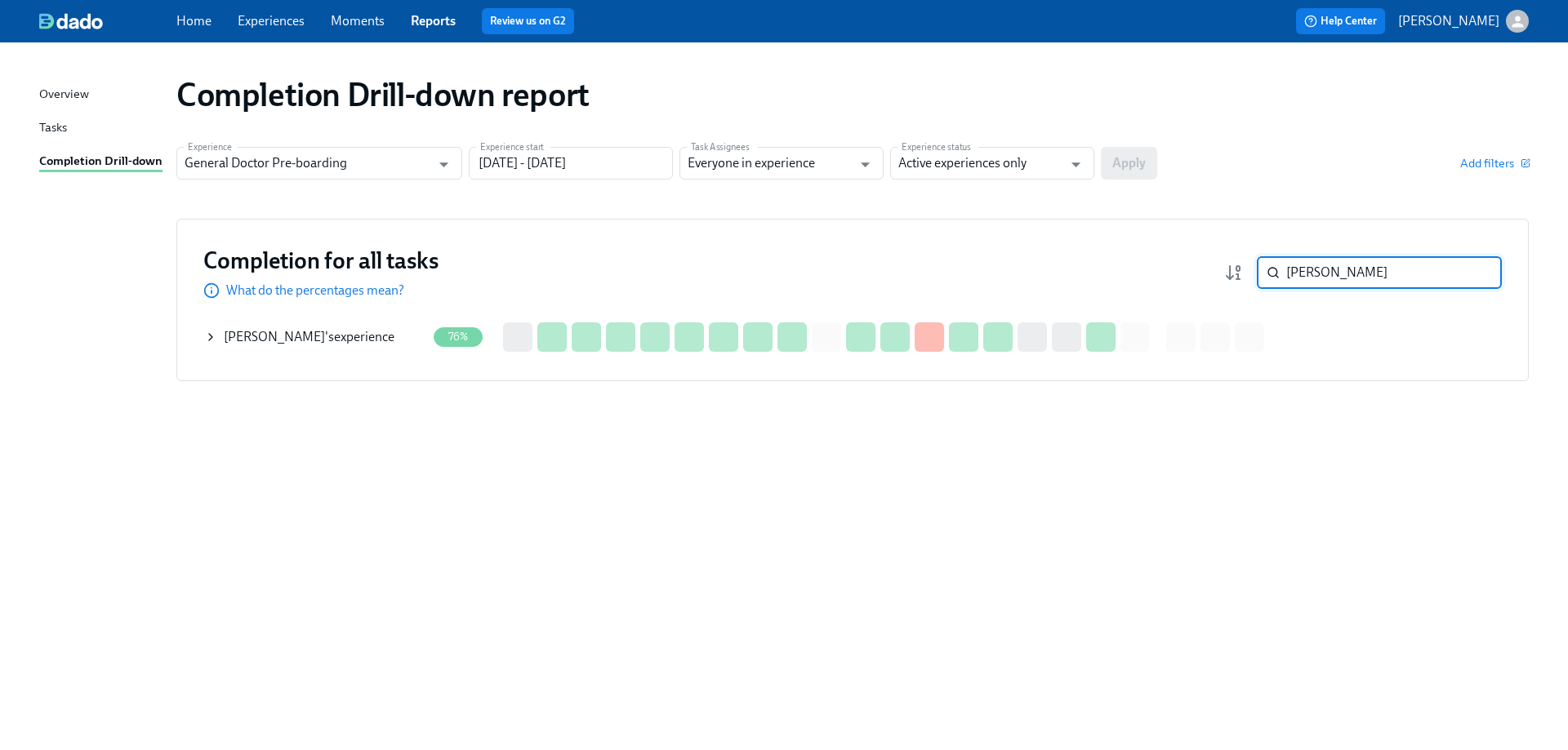
type input "[PERSON_NAME]"
click at [314, 332] on span "[PERSON_NAME]" at bounding box center [274, 337] width 101 height 16
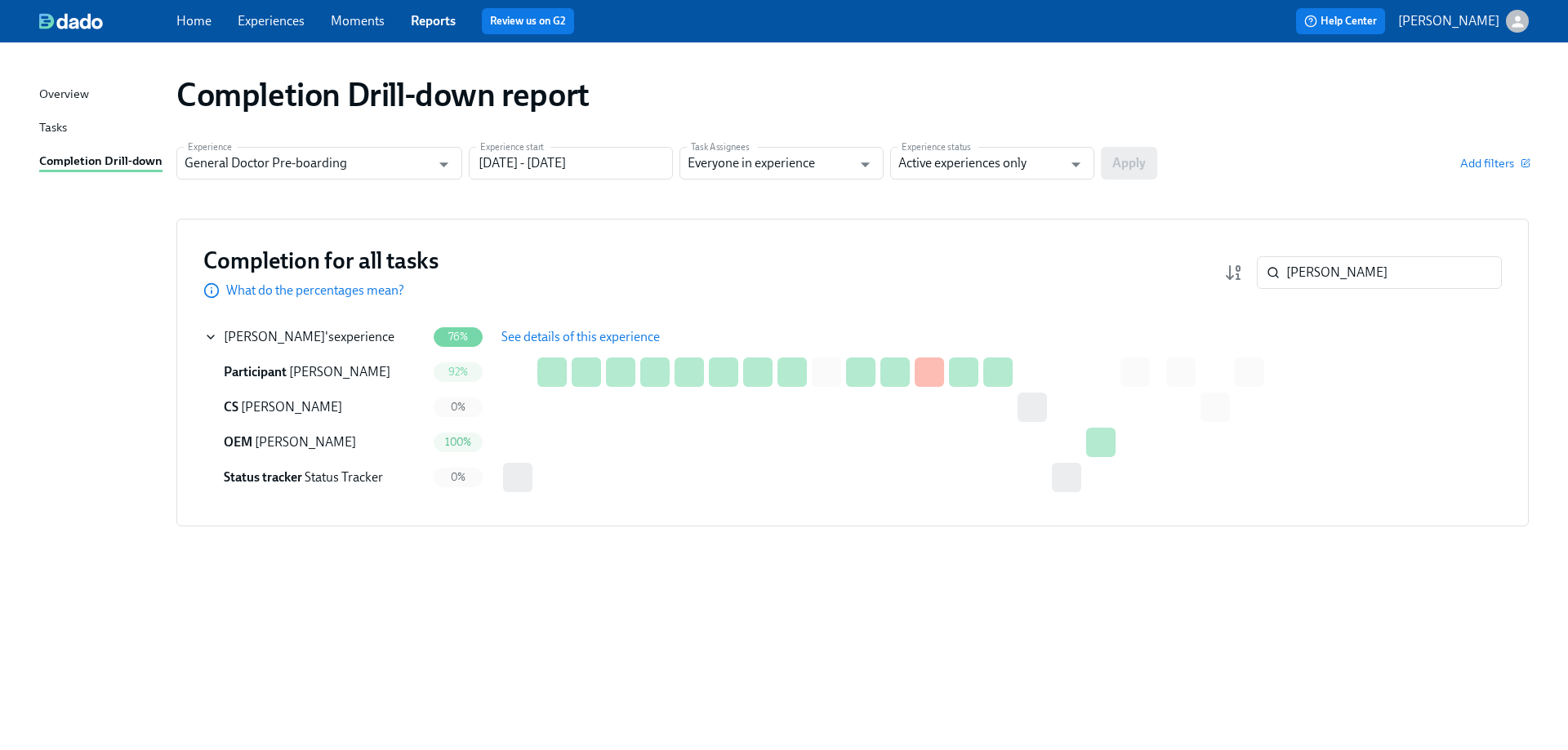
click at [613, 334] on span "See details of this experience" at bounding box center [580, 337] width 158 height 17
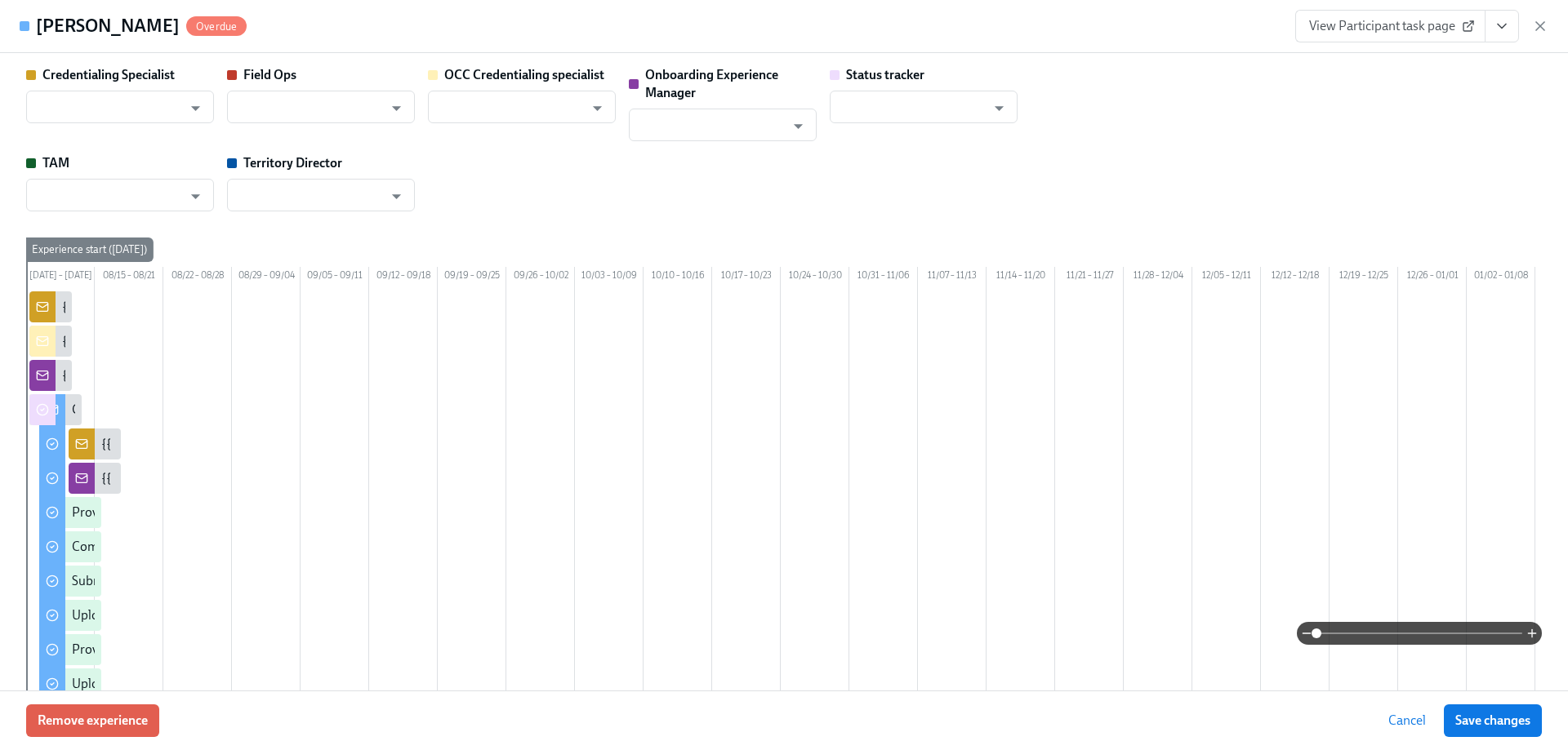
type input "[PERSON_NAME]"
type input "Status Tracker"
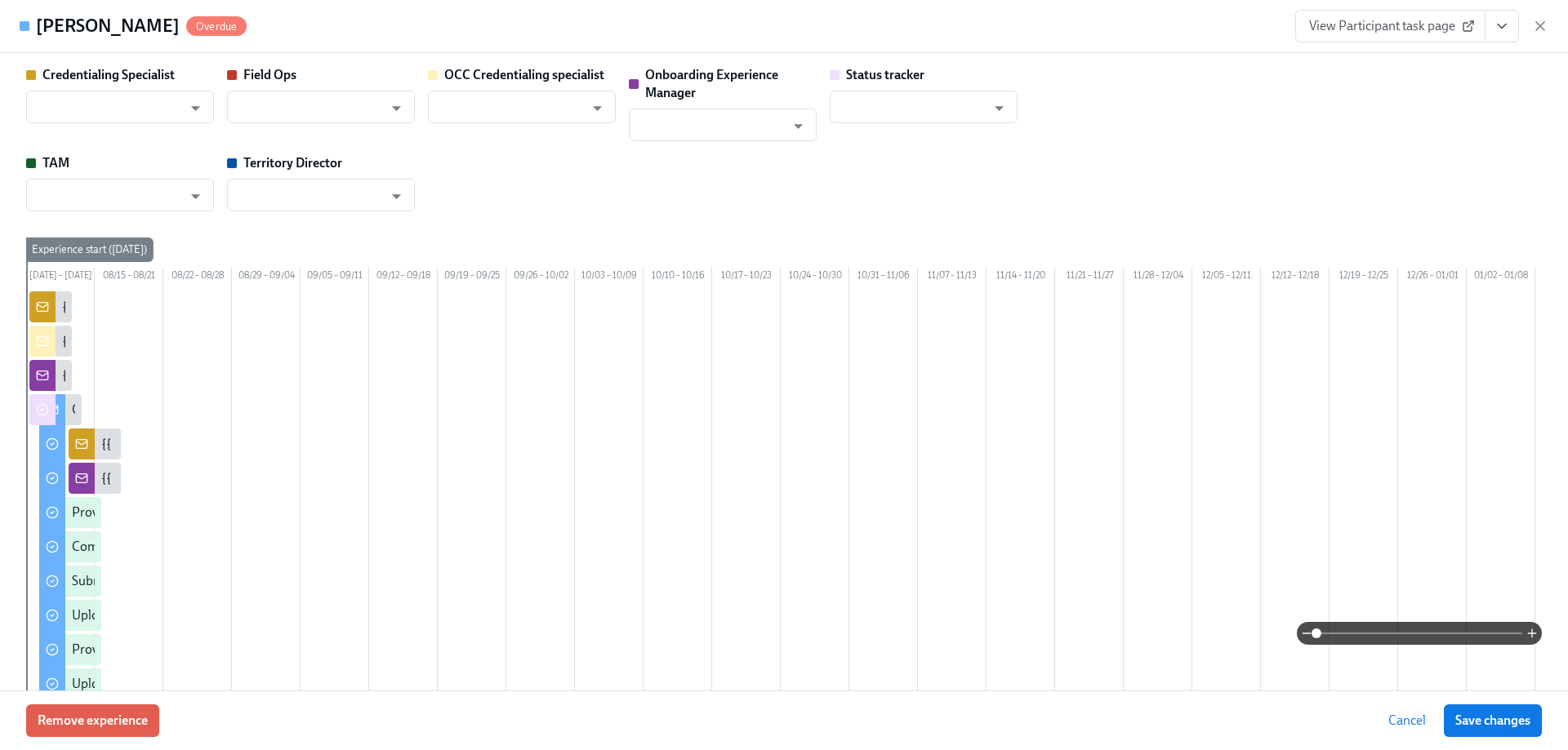
type input "[PERSON_NAME]"
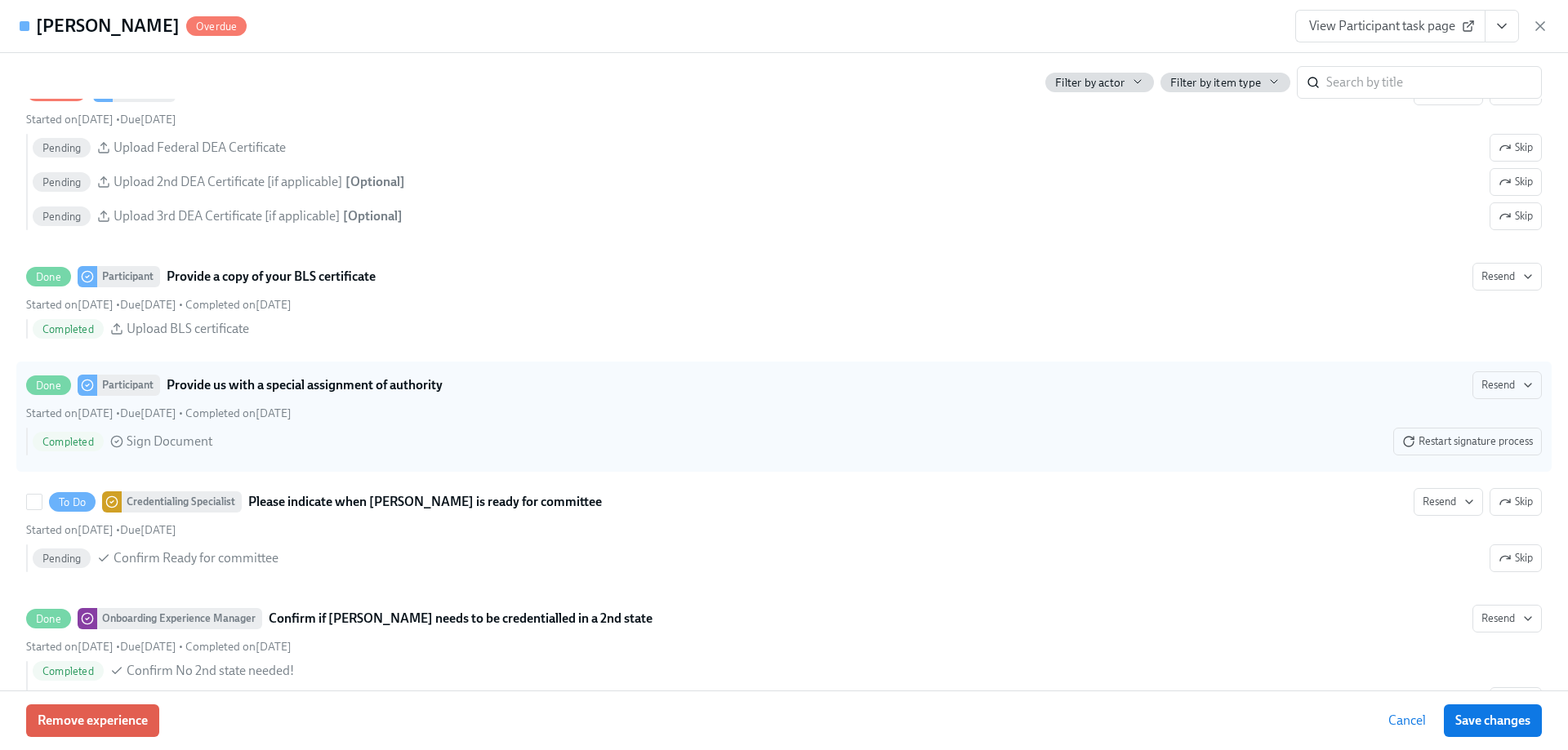
scroll to position [3592, 0]
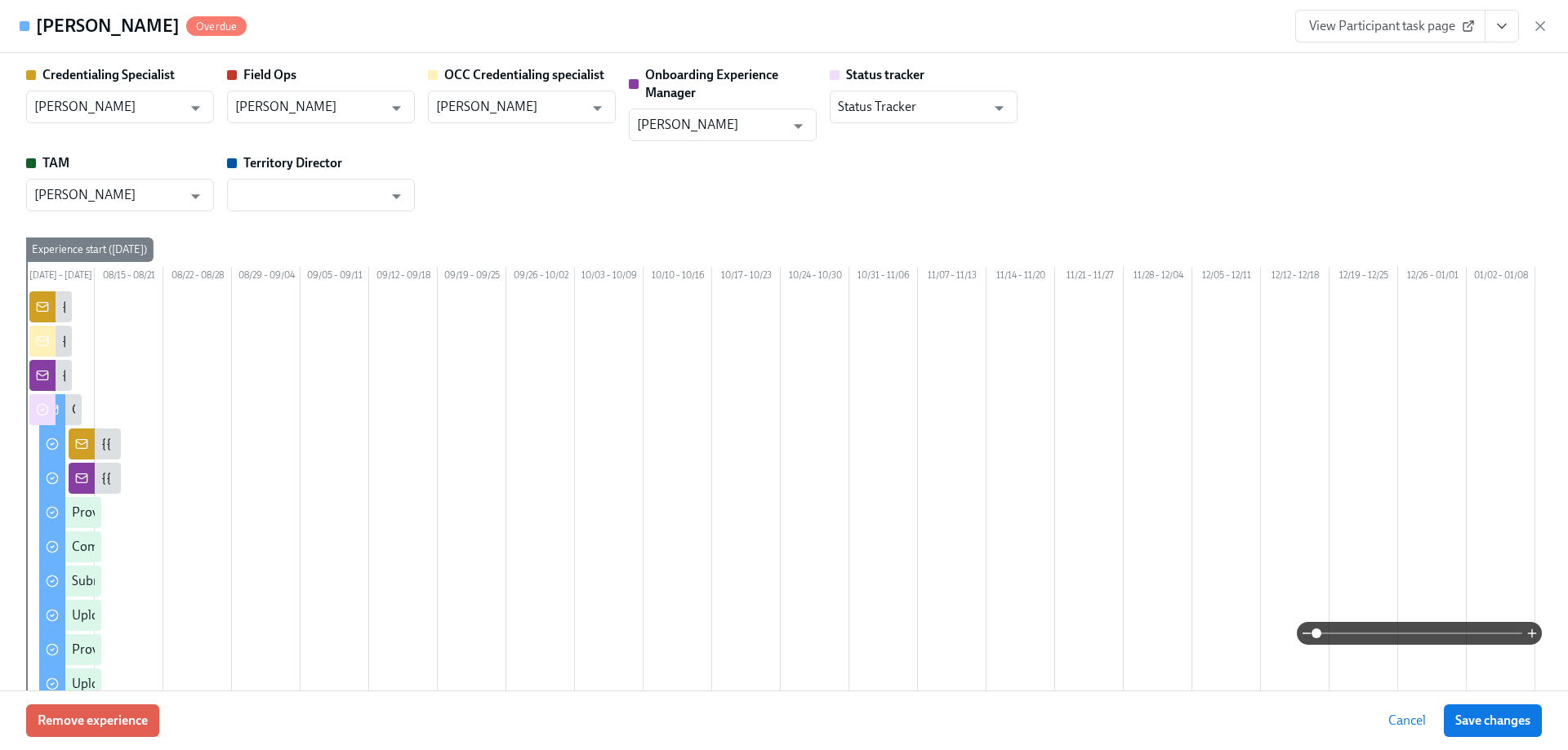
scroll to position [3592, 0]
